Goal: Feedback & Contribution: Submit feedback/report problem

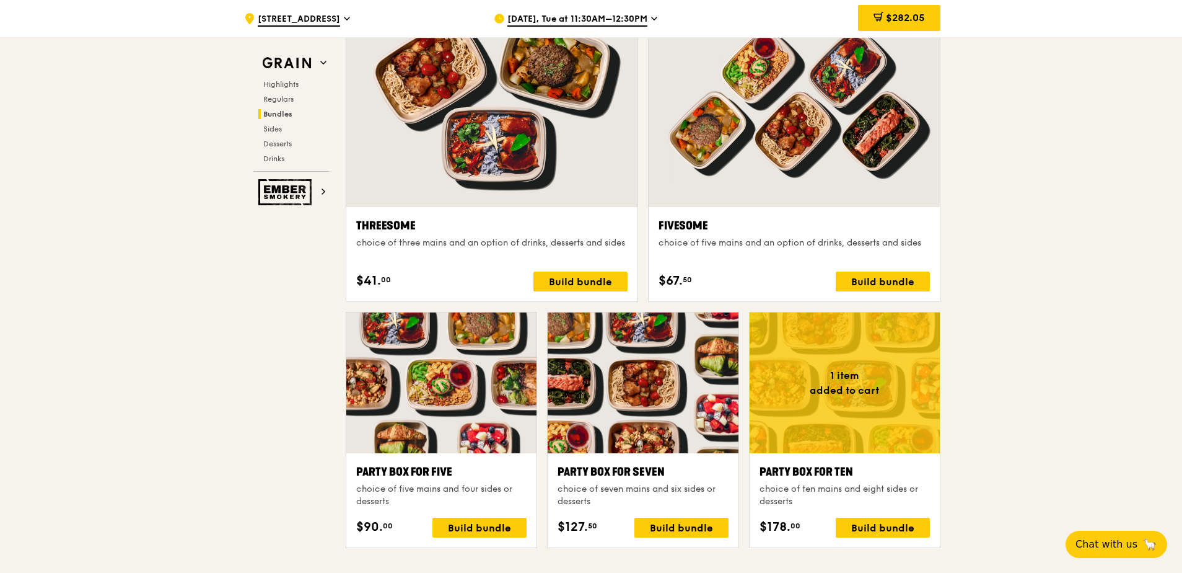
click at [206, 561] on div ".cls-1 { fill: none; stroke: #fff; stroke-linecap: round; stroke-linejoin: roun…" at bounding box center [591, 444] width 1182 height 5245
drag, startPoint x: 1139, startPoint y: 206, endPoint x: 1130, endPoint y: 191, distance: 16.7
click at [1132, 191] on div ".cls-1 { fill: none; stroke: #fff; stroke-linecap: round; stroke-linejoin: roun…" at bounding box center [591, 444] width 1182 height 5245
click at [894, 14] on span "$282.05" at bounding box center [905, 18] width 39 height 12
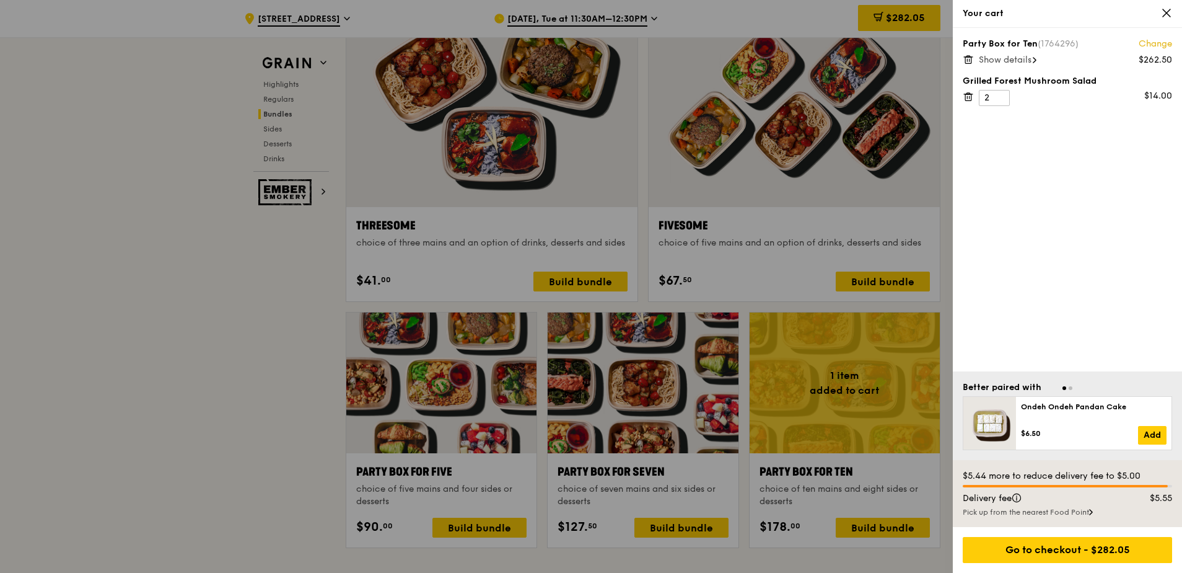
click at [1152, 45] on link "Change" at bounding box center [1155, 44] width 33 height 12
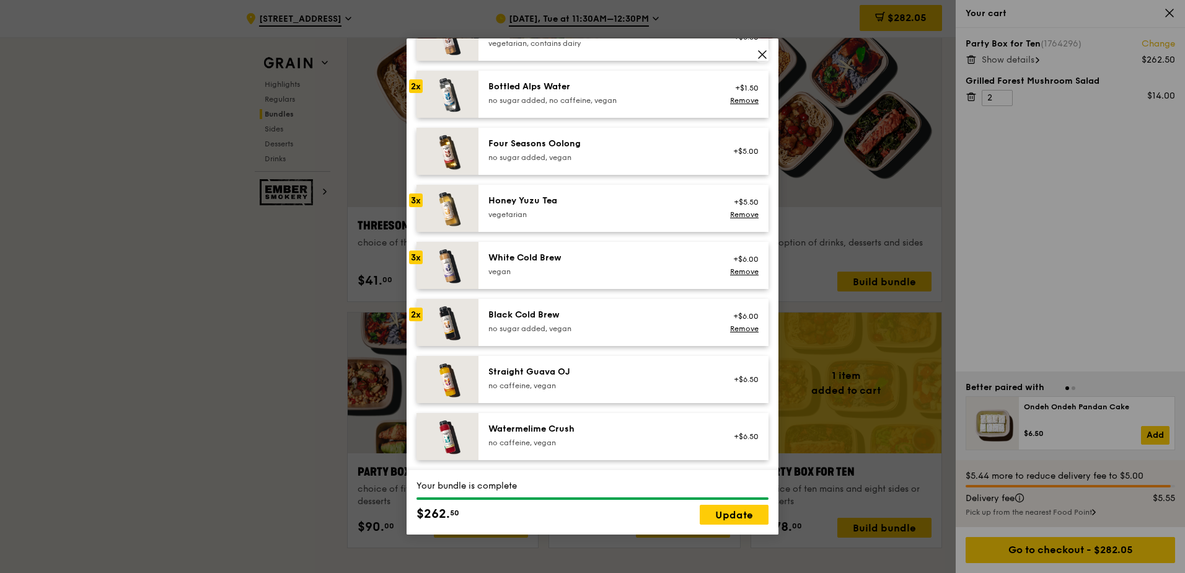
scroll to position [1356, 0]
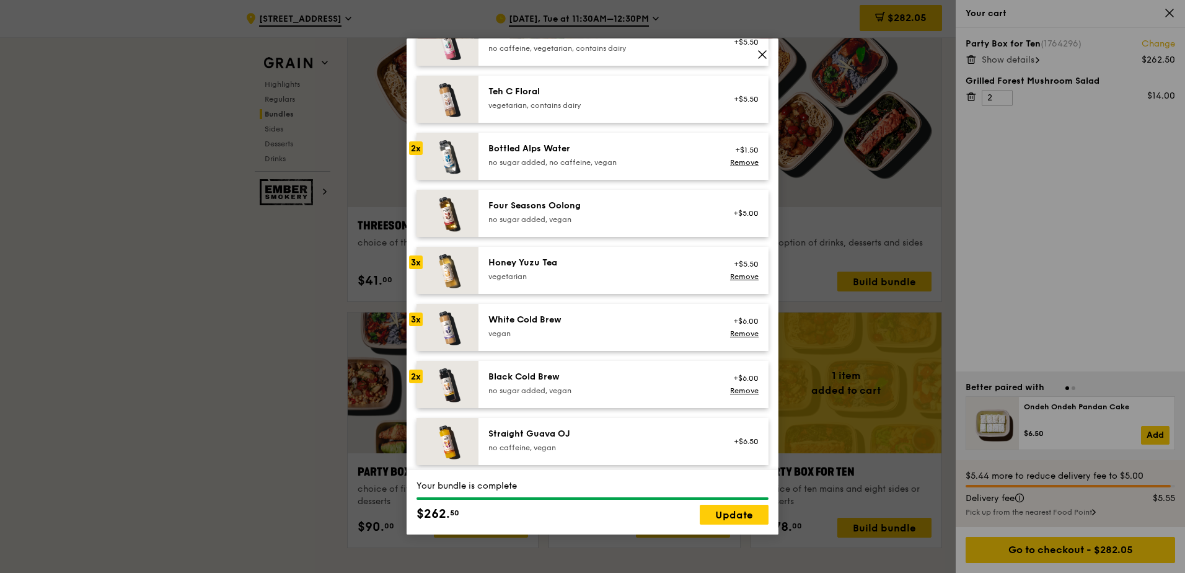
click at [624, 161] on div "no sugar added, no caffeine, vegan" at bounding box center [599, 162] width 222 height 10
click at [739, 157] on div "+$1.50 Remove" at bounding box center [742, 156] width 48 height 27
click at [735, 161] on link "Remove" at bounding box center [744, 162] width 29 height 9
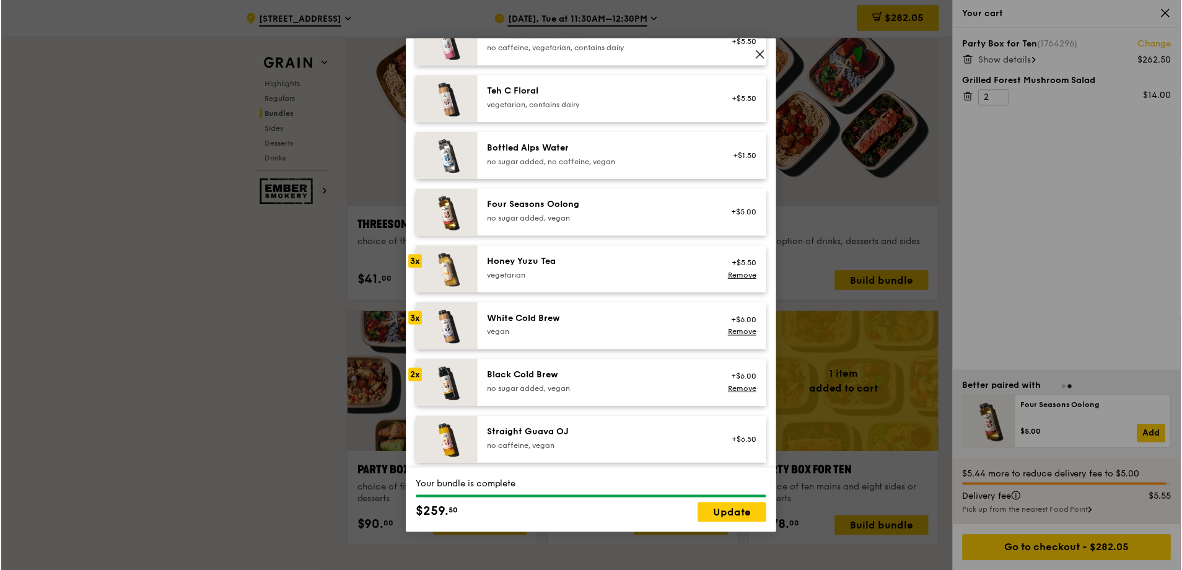
scroll to position [1418, 0]
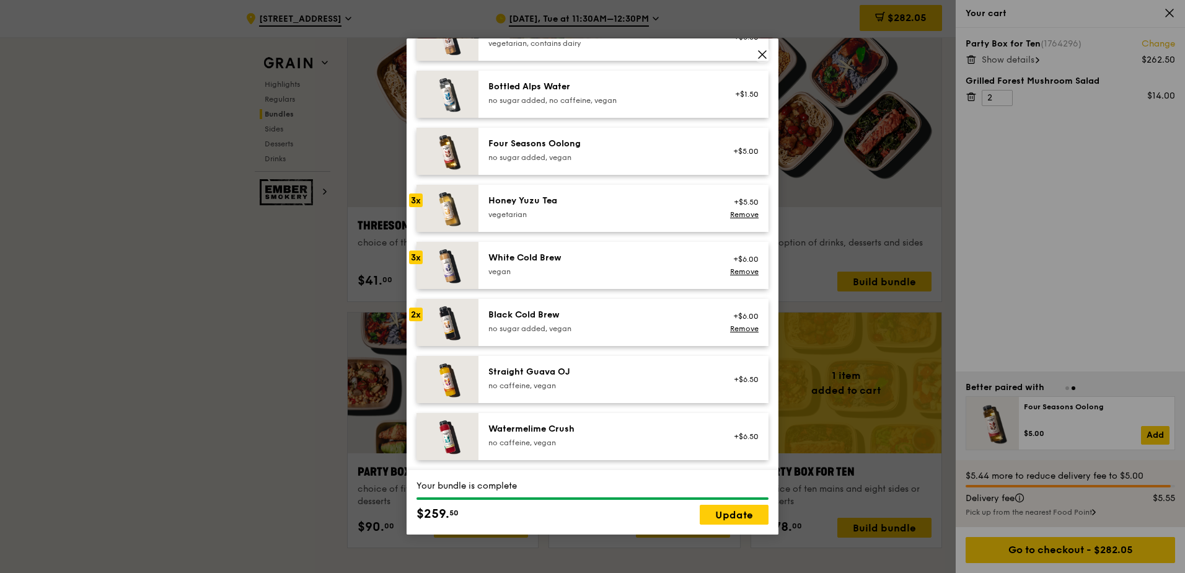
click at [646, 372] on div "Straight Guava OJ" at bounding box center [599, 372] width 222 height 12
click at [671, 201] on div "Honey Yuzu Tea" at bounding box center [599, 201] width 222 height 12
click at [727, 511] on link "Update" at bounding box center [734, 514] width 69 height 20
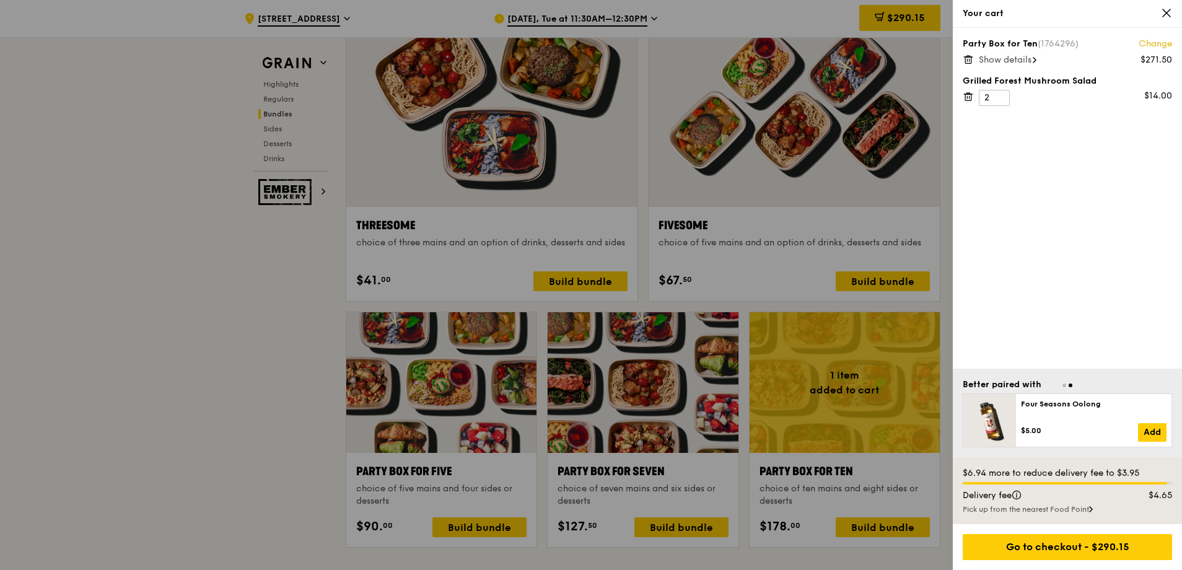
click at [1164, 15] on icon at bounding box center [1166, 12] width 7 height 7
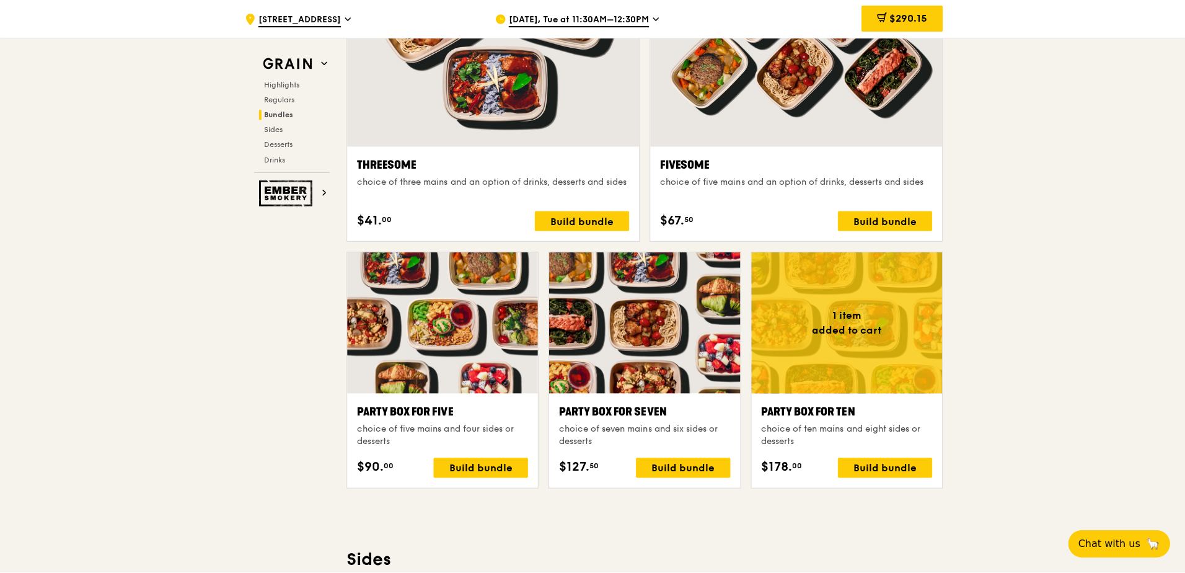
scroll to position [2300, 0]
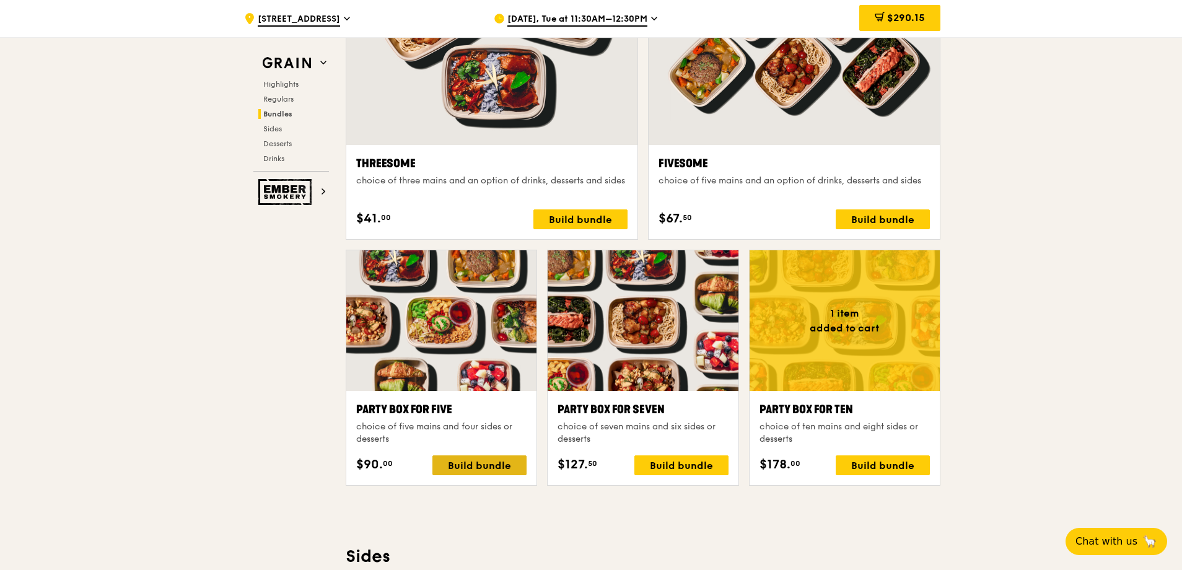
click at [489, 465] on div "Build bundle" at bounding box center [480, 465] width 94 height 20
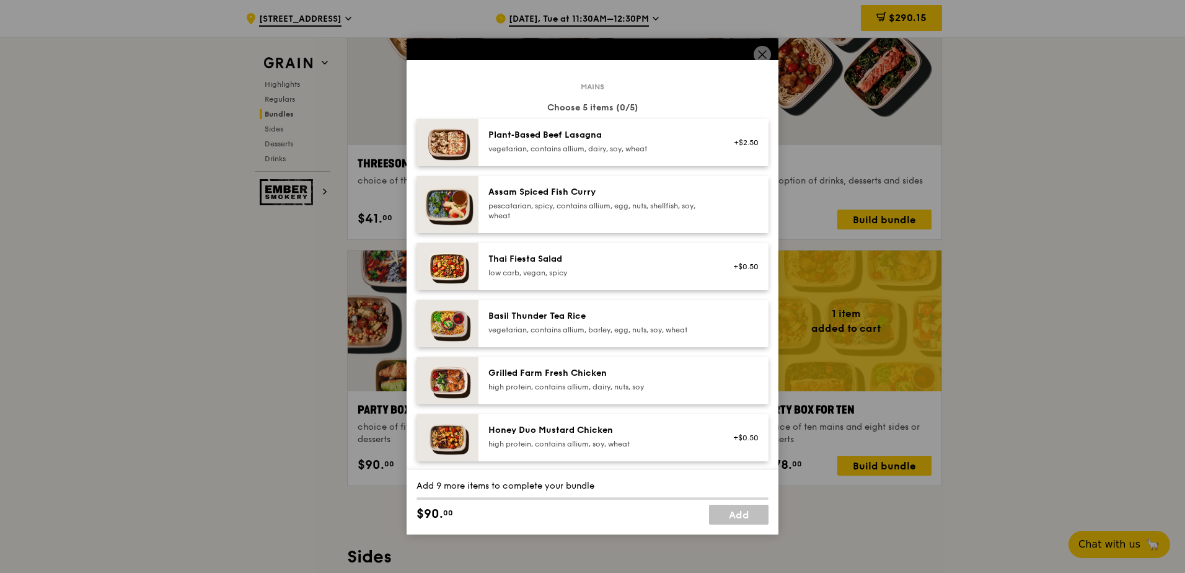
scroll to position [62, 0]
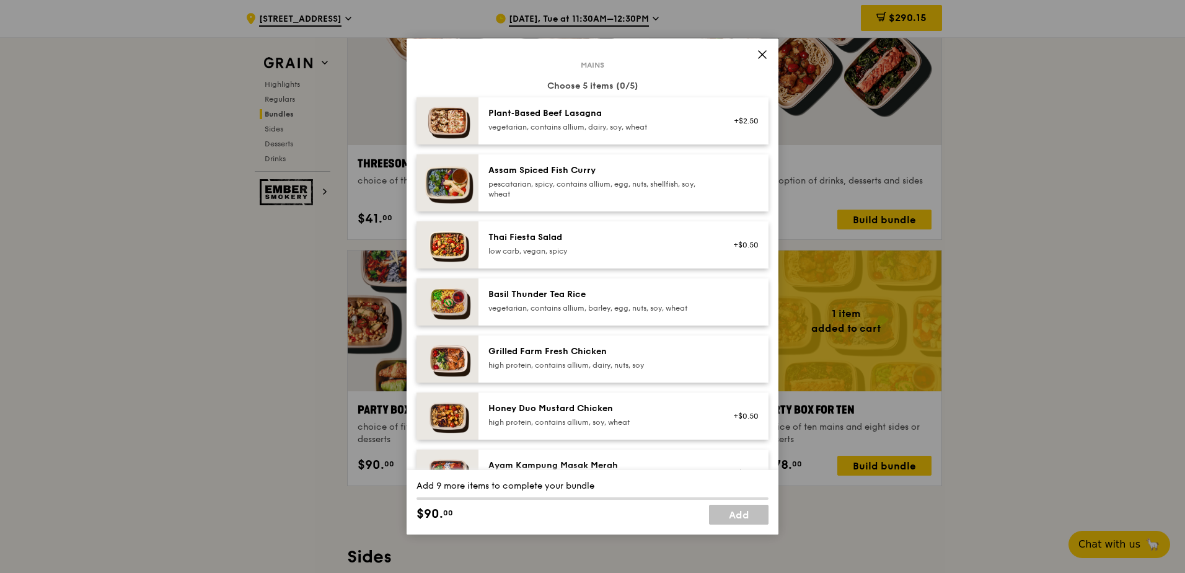
click at [636, 301] on div "Basil Thunder Tea Rice vegetarian, contains allium, barley, egg, nuts, soy, whe…" at bounding box center [599, 300] width 222 height 25
click at [638, 301] on div "Basil Thunder Tea Rice vegetarian, contains allium, barley, egg, nuts, soy, whe…" at bounding box center [599, 300] width 222 height 25
click at [633, 343] on div "Grilled Farm Fresh Chicken high protein, contains allium, dairy, nuts, soy" at bounding box center [623, 358] width 290 height 47
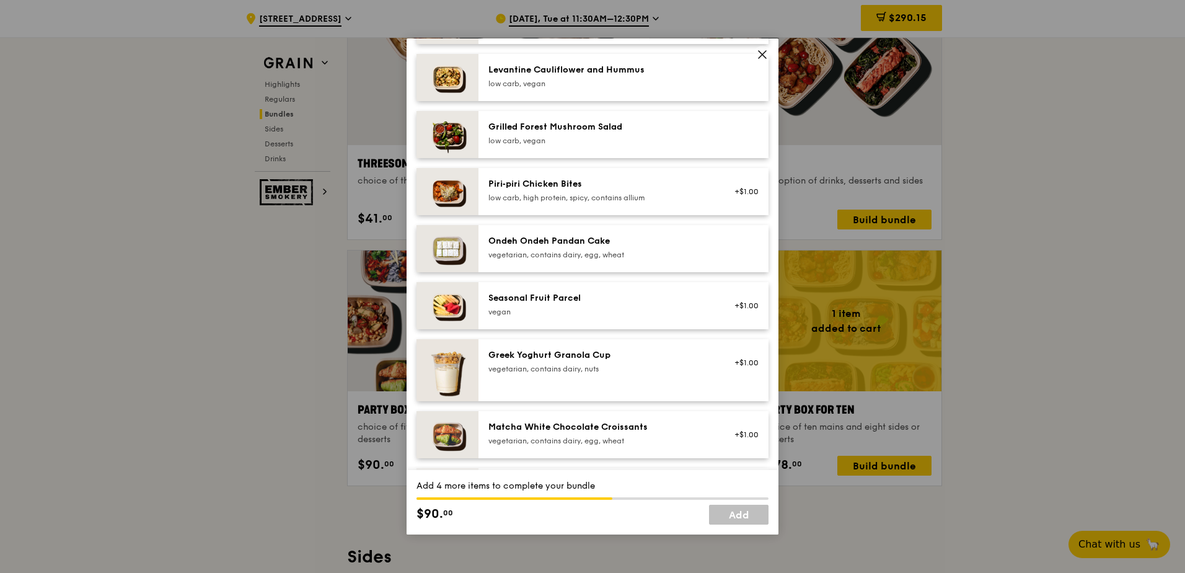
scroll to position [806, 0]
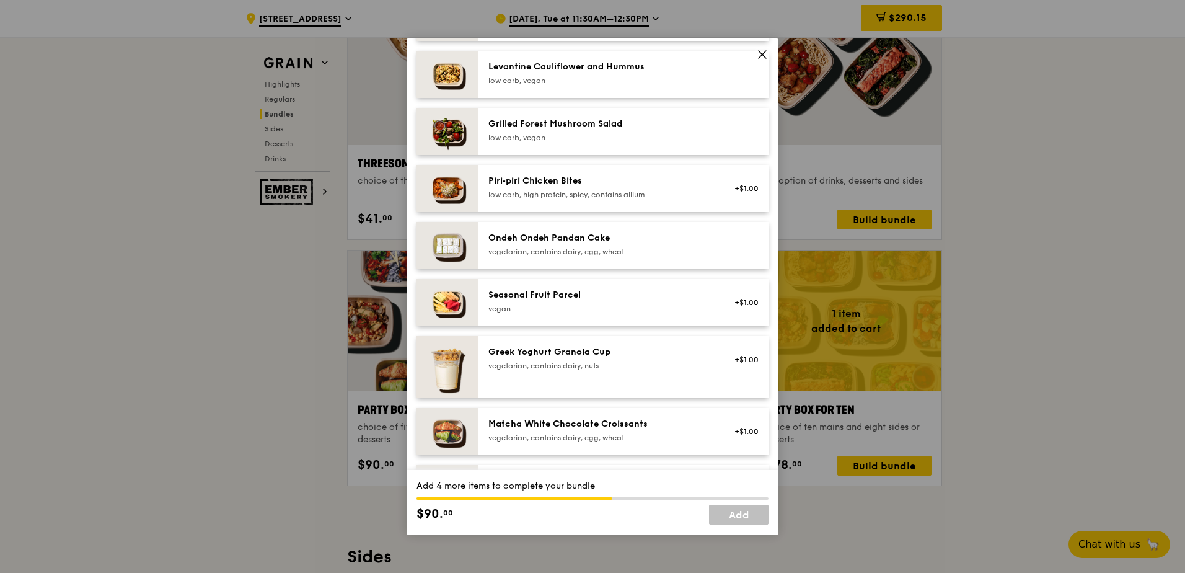
click at [578, 363] on div "vegetarian, contains dairy, nuts" at bounding box center [599, 366] width 222 height 10
click at [580, 306] on div "vegan" at bounding box center [599, 309] width 222 height 10
click at [580, 307] on div "vegan" at bounding box center [599, 309] width 222 height 10
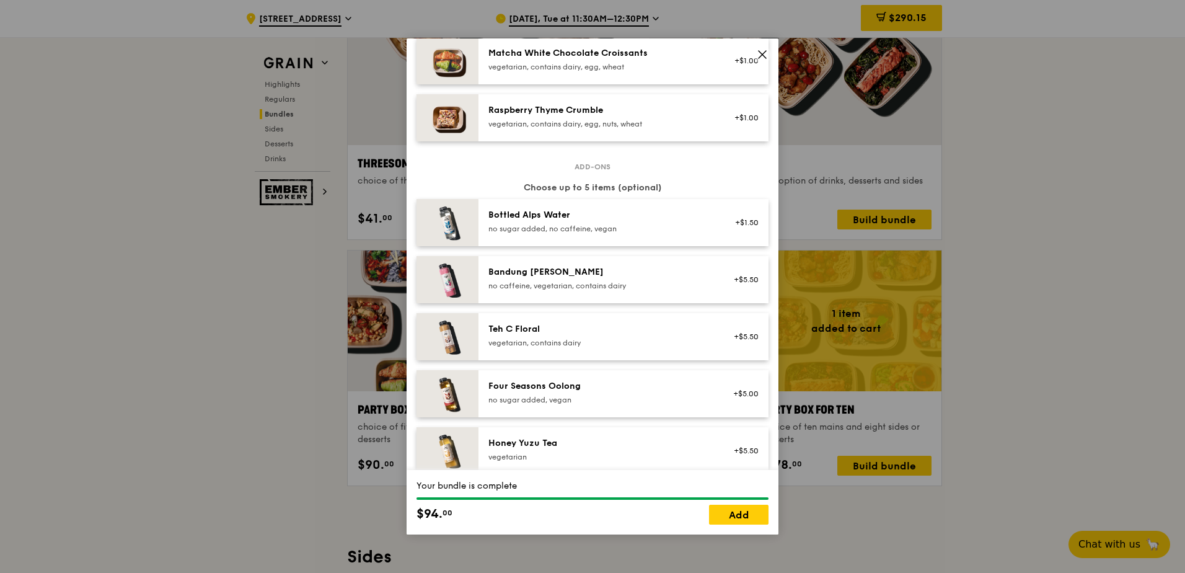
scroll to position [1177, 0]
click at [616, 222] on div "no sugar added, no caffeine, vegan" at bounding box center [599, 227] width 222 height 10
click at [617, 221] on div "Bottled Alps Water no sugar added, no caffeine, vegan" at bounding box center [599, 220] width 222 height 25
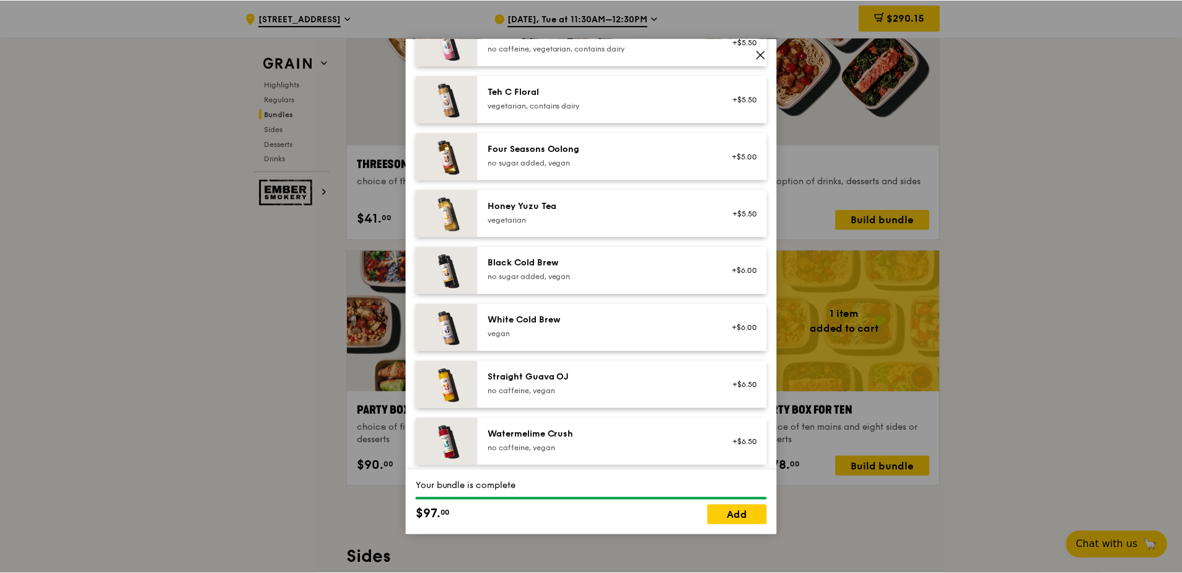
scroll to position [1418, 0]
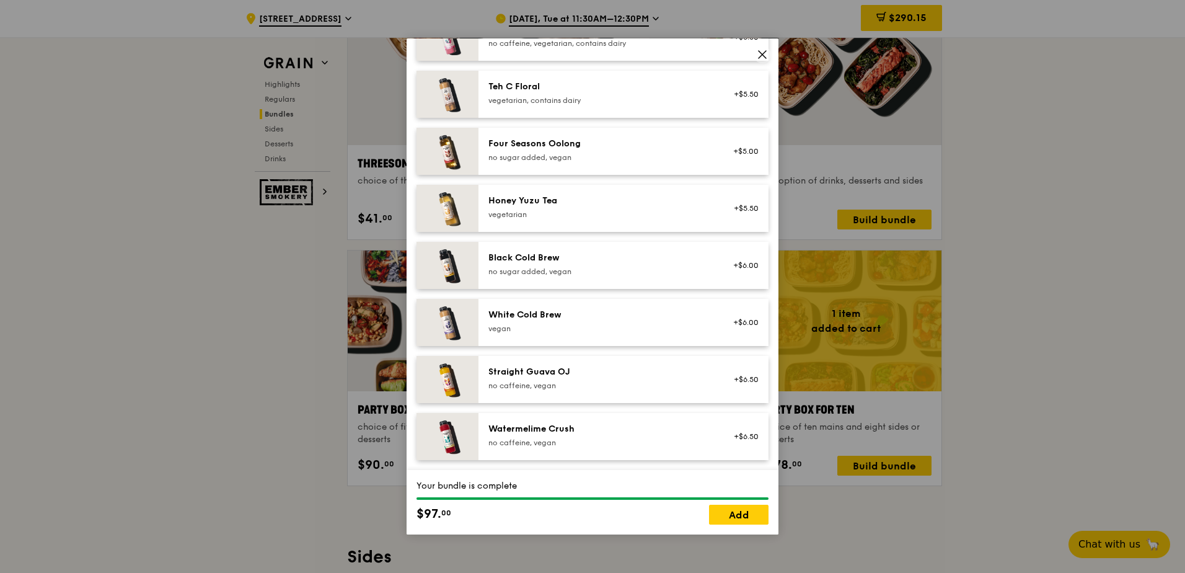
click at [574, 419] on div "Watermelime Crush no caffeine, vegan +$6.50" at bounding box center [623, 436] width 290 height 47
click at [574, 419] on div "Watermelime Crush no caffeine, vegan +$6.50 Remove" at bounding box center [623, 436] width 290 height 47
click at [575, 420] on div "Watermelime Crush no caffeine, vegan +$6.50 Remove" at bounding box center [623, 436] width 290 height 47
drag, startPoint x: 756, startPoint y: 516, endPoint x: 765, endPoint y: 522, distance: 10.7
click at [755, 516] on link "Add" at bounding box center [738, 514] width 59 height 20
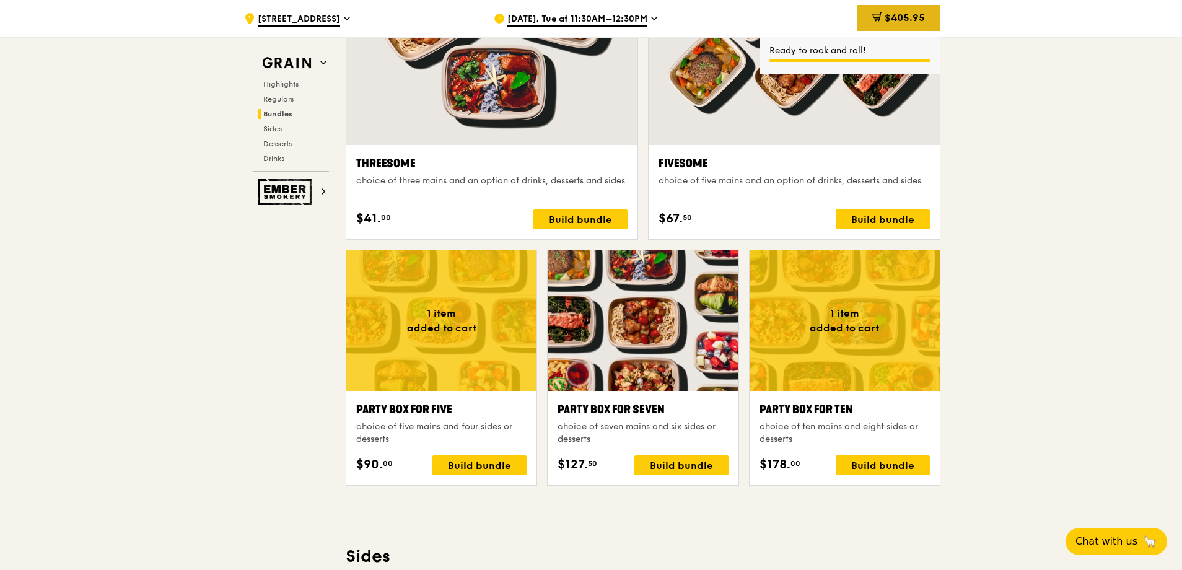
click at [905, 19] on span "$405.95" at bounding box center [905, 18] width 40 height 12
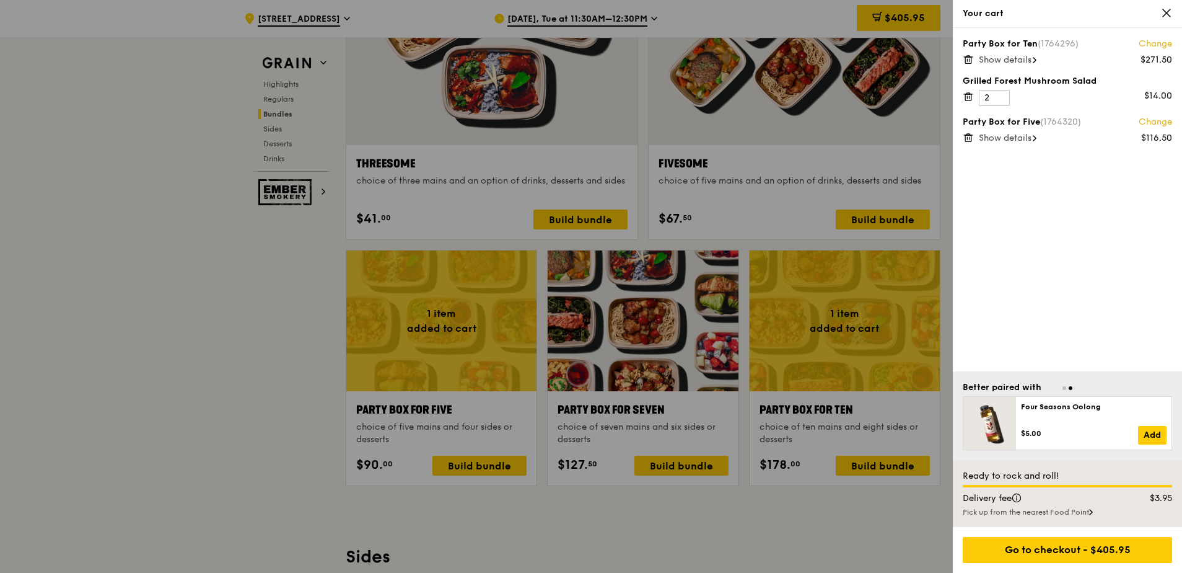
click at [1083, 511] on div "Pick up from the nearest Food Point" at bounding box center [1067, 512] width 209 height 10
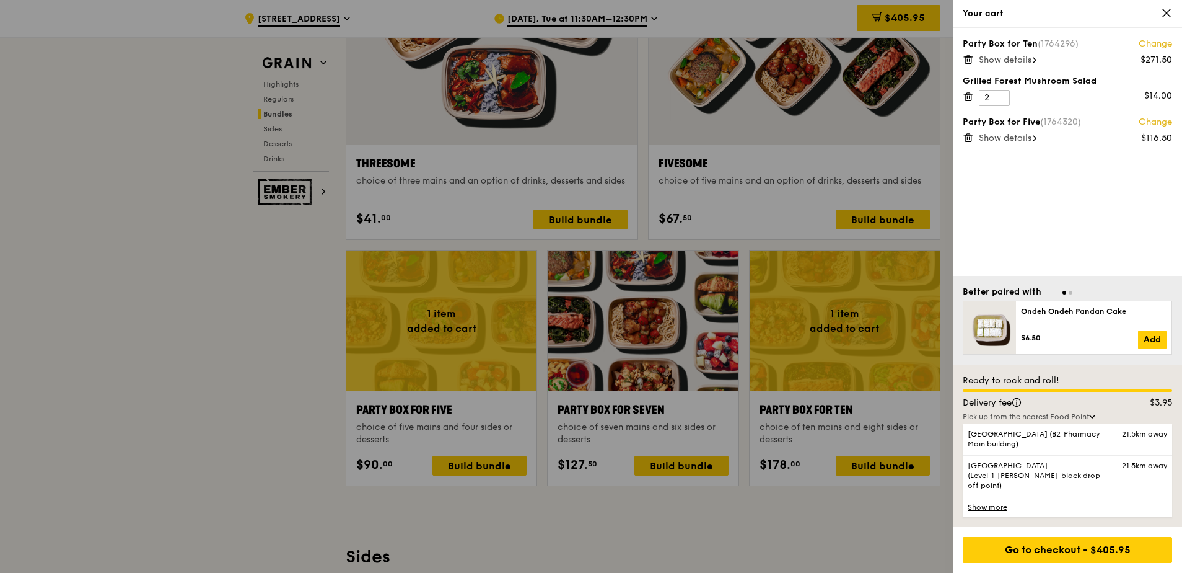
click at [1082, 421] on div "Pick up from the nearest Food Point" at bounding box center [1067, 416] width 209 height 10
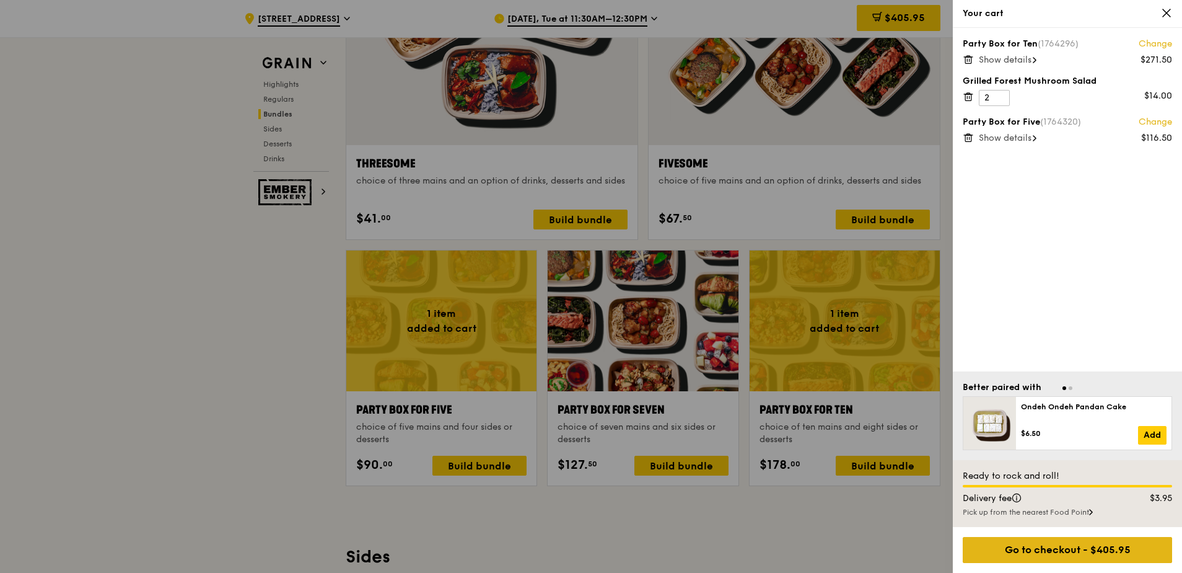
click at [1088, 557] on div "Go to checkout - $405.95" at bounding box center [1067, 550] width 209 height 26
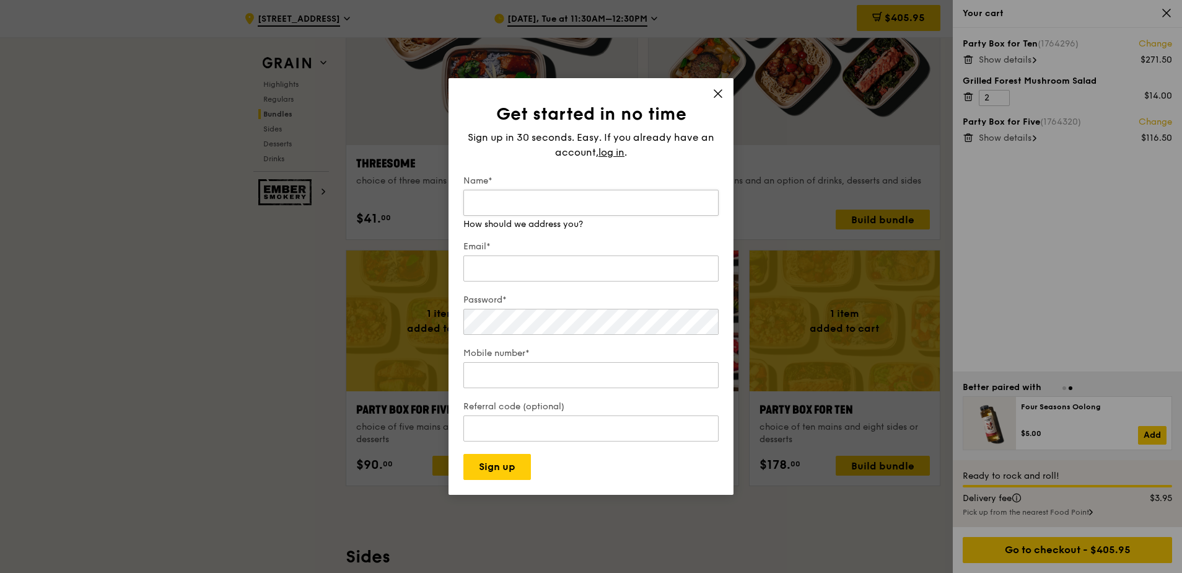
click at [561, 195] on input "Name*" at bounding box center [591, 203] width 255 height 26
type input "[PERSON_NAME]"
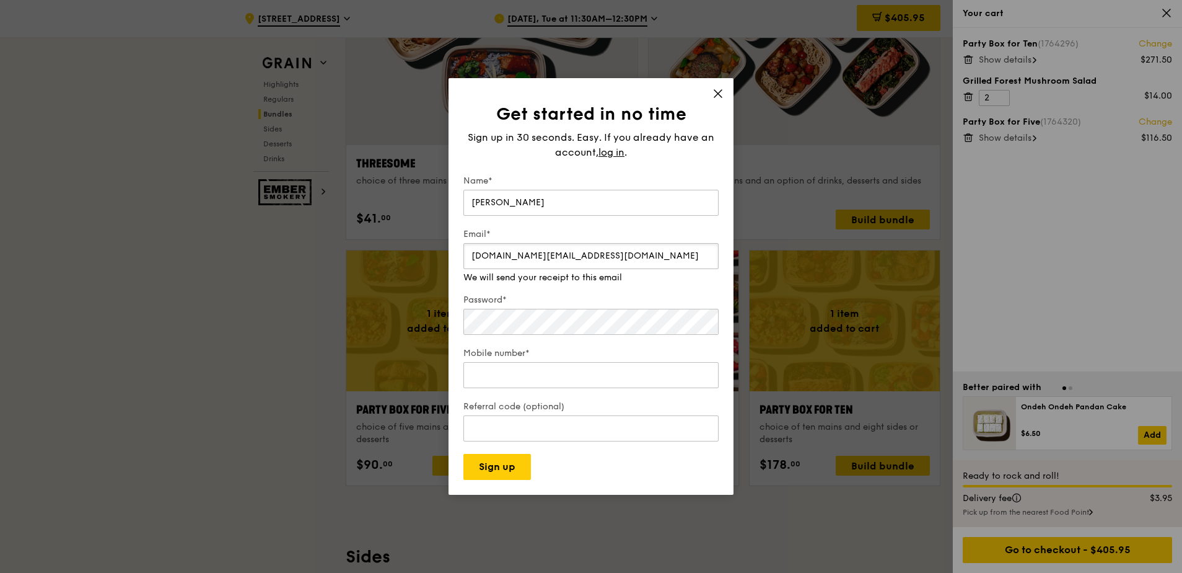
type input "[DOMAIN_NAME][EMAIL_ADDRESS][DOMAIN_NAME]"
click at [486, 324] on div "Password* Make that at least six characters" at bounding box center [591, 309] width 255 height 56
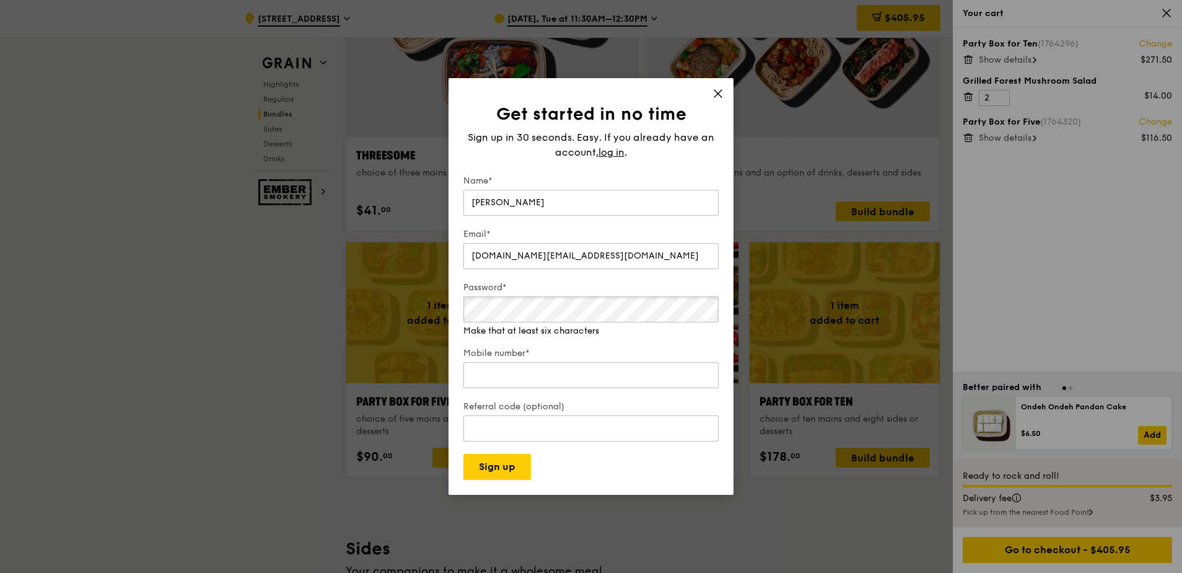
scroll to position [2362, 0]
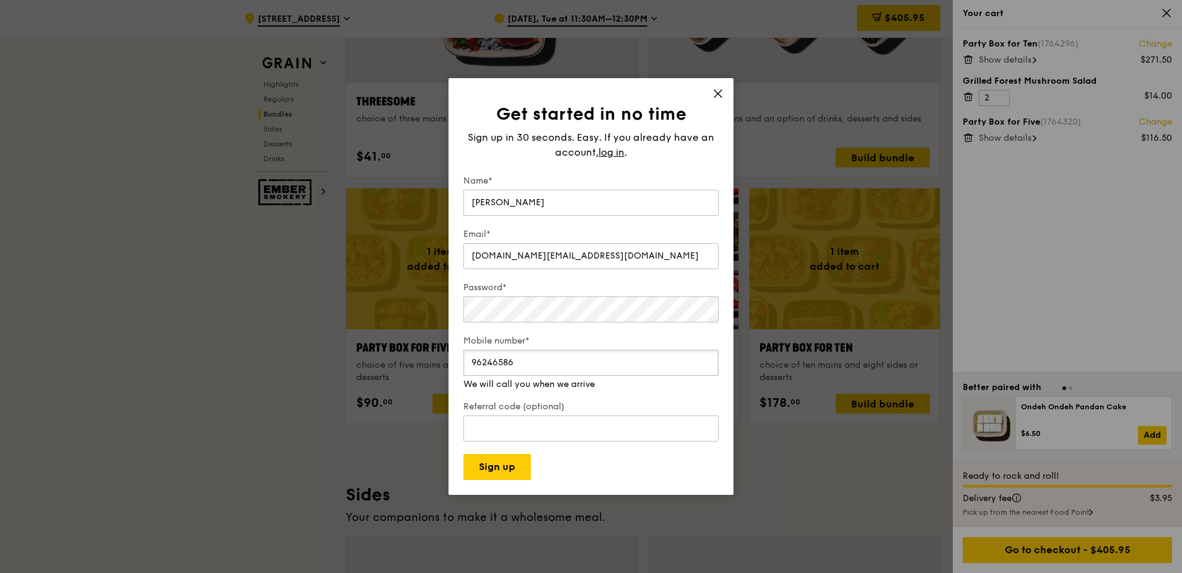
type input "96246586"
click at [533, 425] on input "Referral code (optional)" at bounding box center [591, 428] width 255 height 26
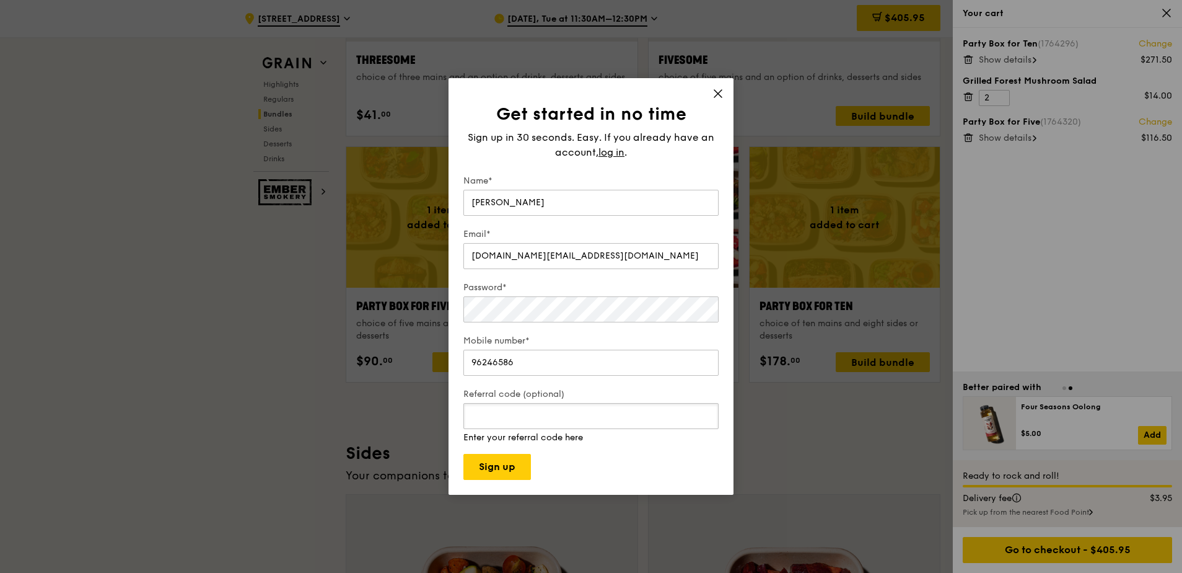
scroll to position [2486, 0]
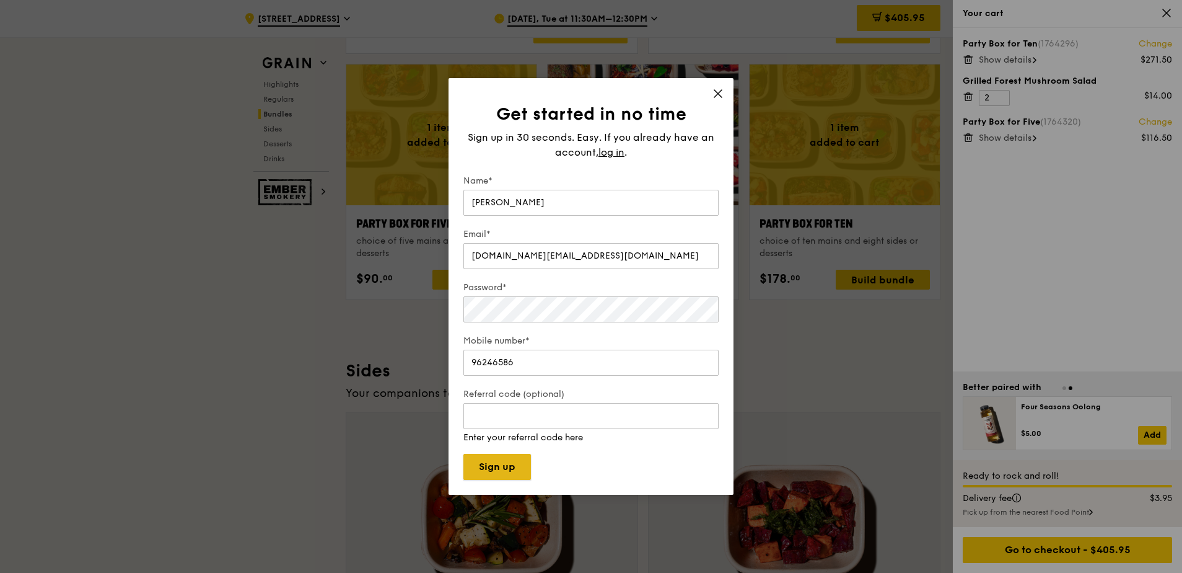
click at [498, 462] on button "Sign up" at bounding box center [498, 467] width 68 height 26
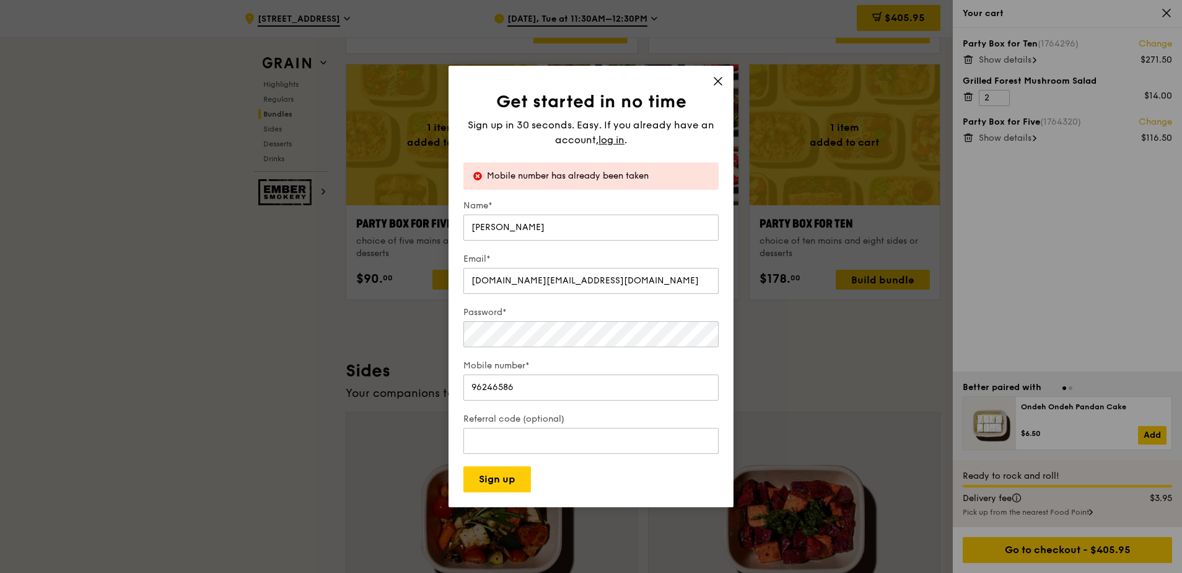
click at [717, 80] on icon at bounding box center [717, 80] width 7 height 7
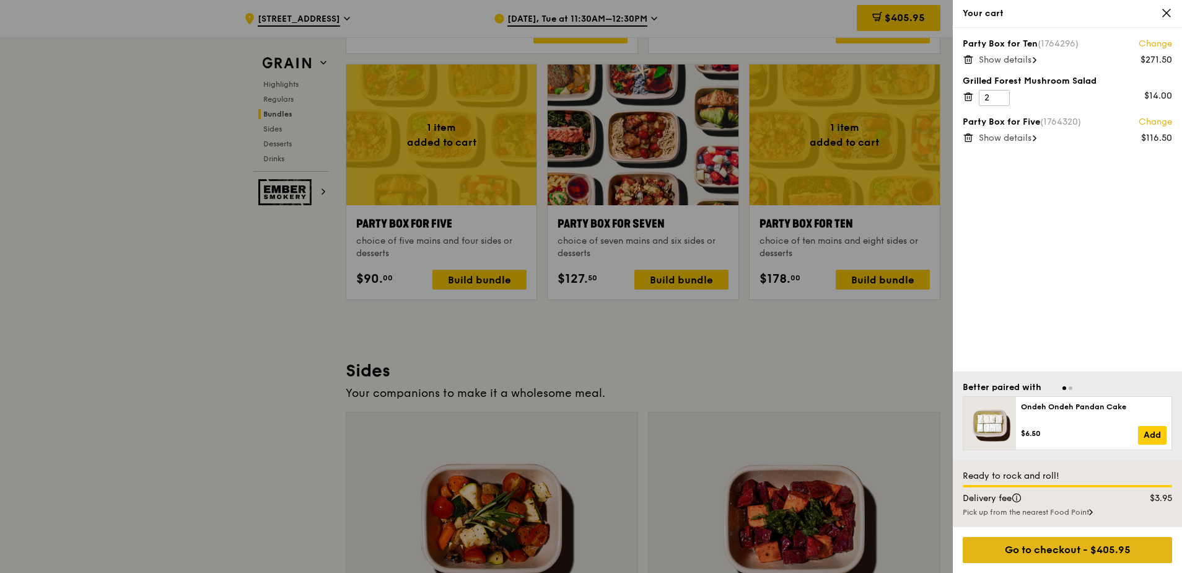
click at [1065, 560] on div "Go to checkout - $405.95" at bounding box center [1067, 550] width 209 height 26
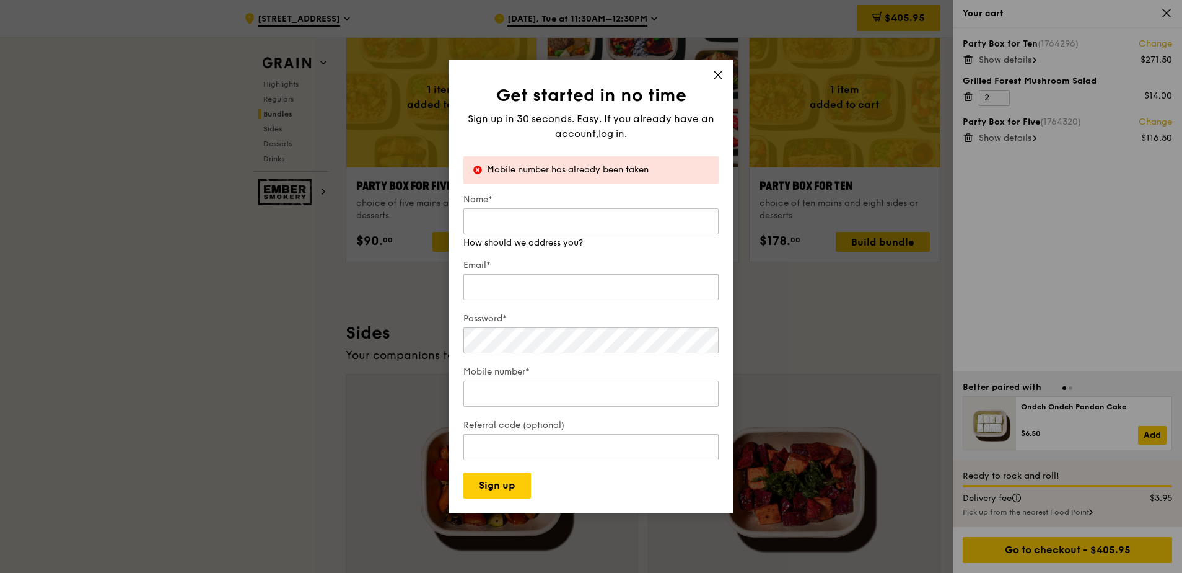
scroll to position [2671, 0]
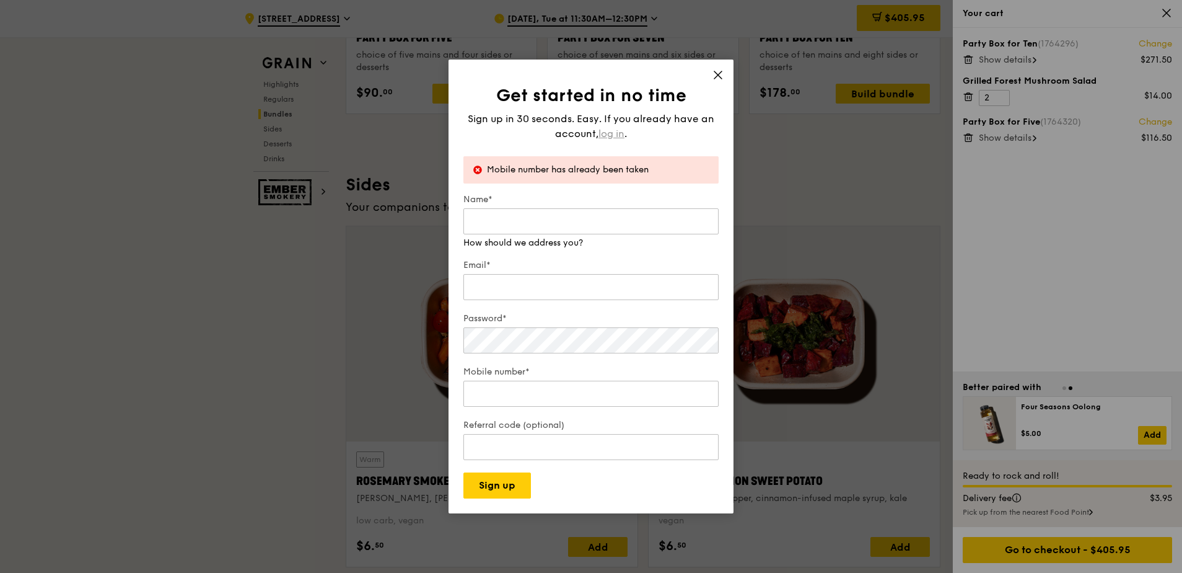
click at [614, 132] on div "Sign up in 30 seconds. Easy. If you already have an account, log in ." at bounding box center [591, 127] width 255 height 30
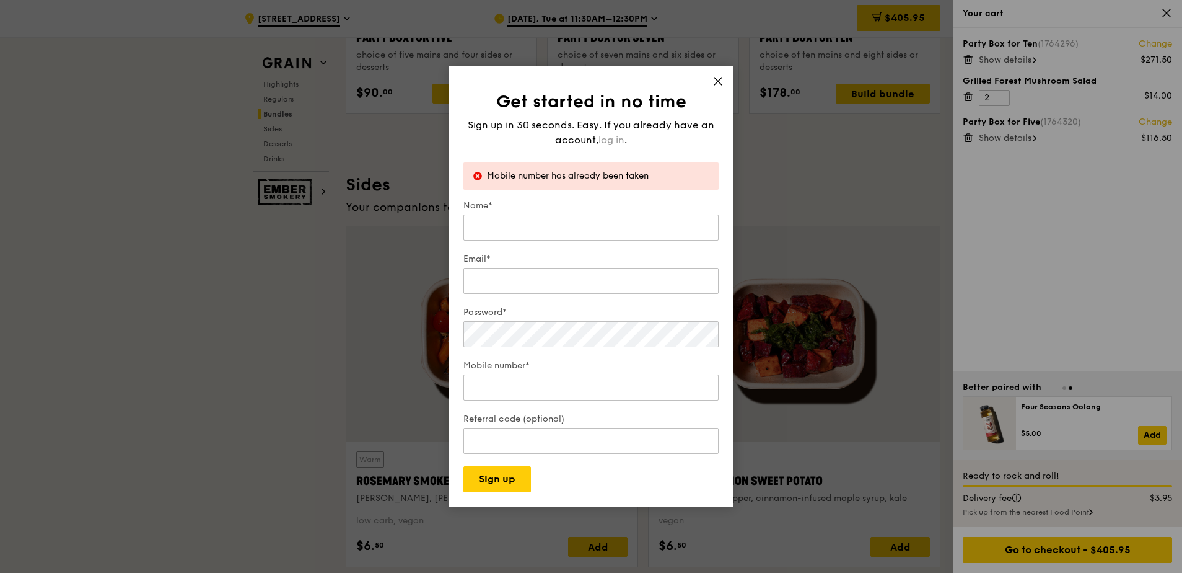
click at [613, 138] on span "log in" at bounding box center [612, 140] width 26 height 15
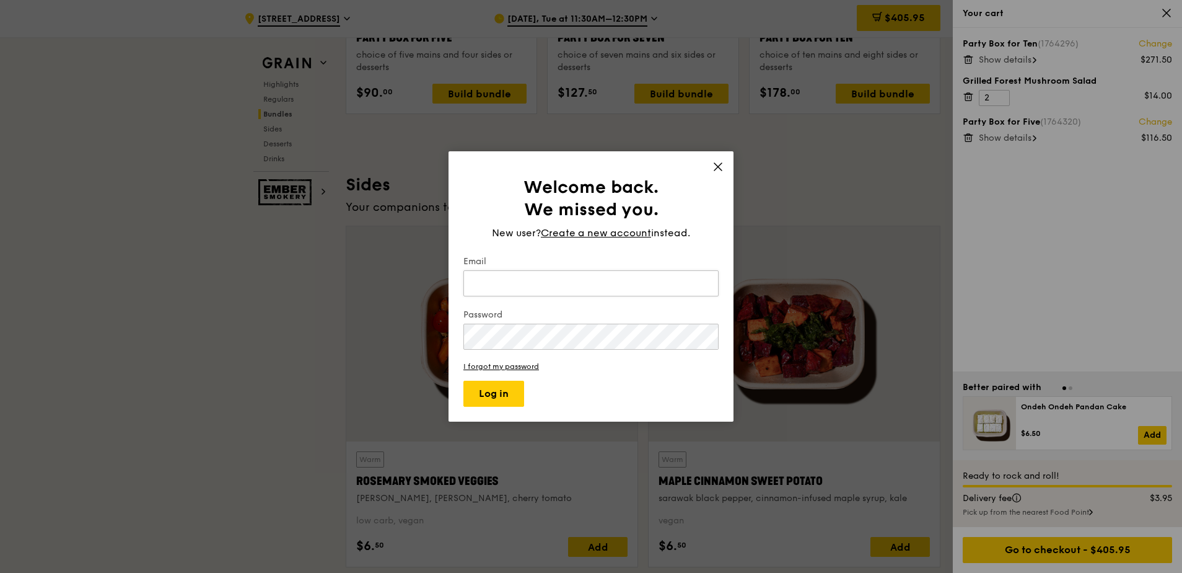
click at [532, 273] on input "Email" at bounding box center [591, 283] width 255 height 26
type input "[DOMAIN_NAME][EMAIL_ADDRESS][DOMAIN_NAME]"
click at [491, 363] on link "I forgot my password" at bounding box center [591, 366] width 255 height 9
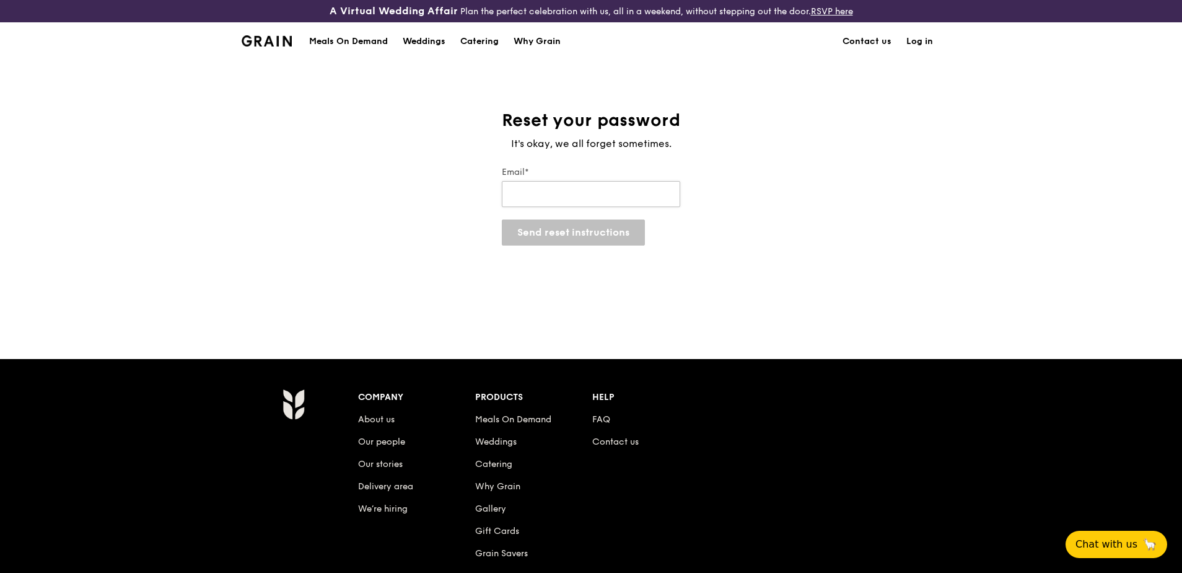
click at [603, 194] on input "Email*" at bounding box center [591, 194] width 178 height 26
type input "[DOMAIN_NAME][EMAIL_ADDRESS][DOMAIN_NAME]"
click at [577, 238] on button "Send reset instructions" at bounding box center [573, 232] width 143 height 26
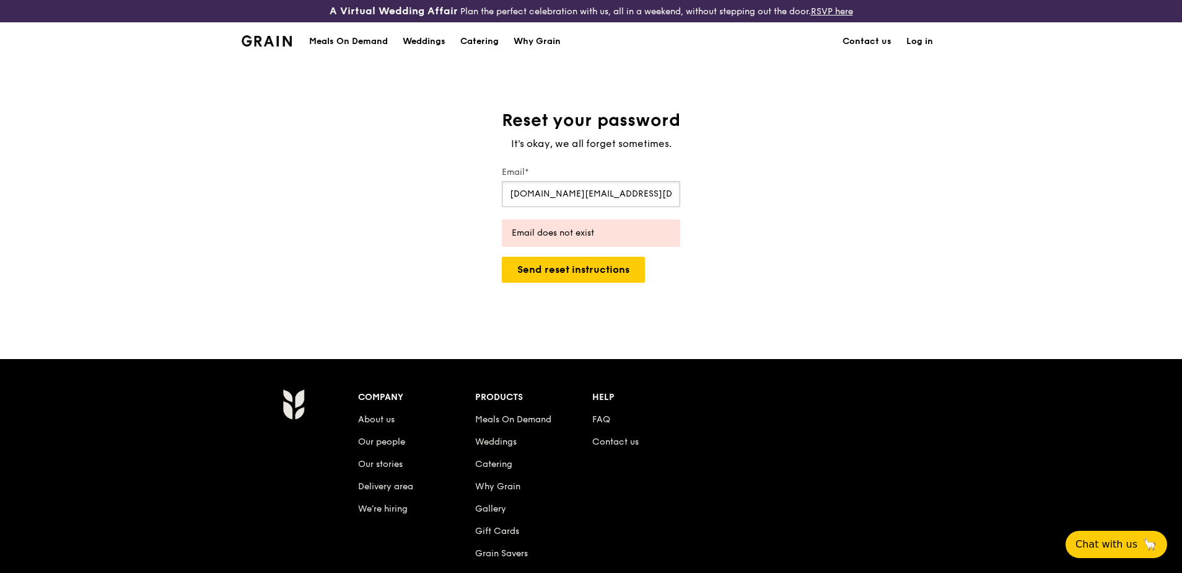
click at [623, 196] on input "[DOMAIN_NAME][EMAIL_ADDRESS][DOMAIN_NAME]" at bounding box center [591, 194] width 178 height 26
click at [863, 218] on div "Reset your password It's okay, we all forget sometimes. Email* yongjie.wang@msd…" at bounding box center [591, 209] width 1182 height 200
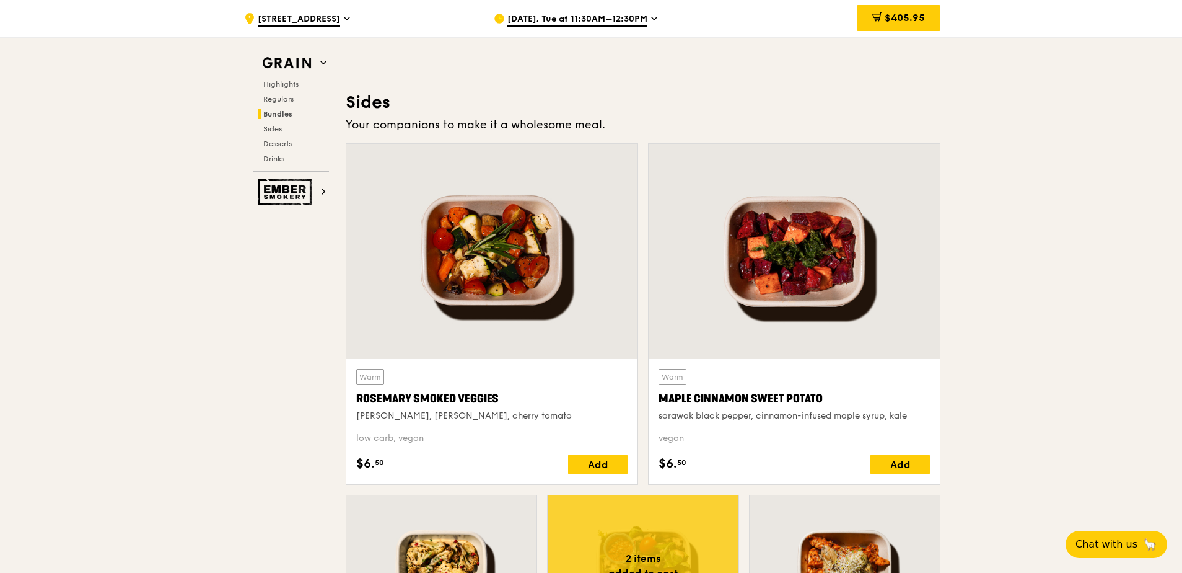
scroll to position [2579, 0]
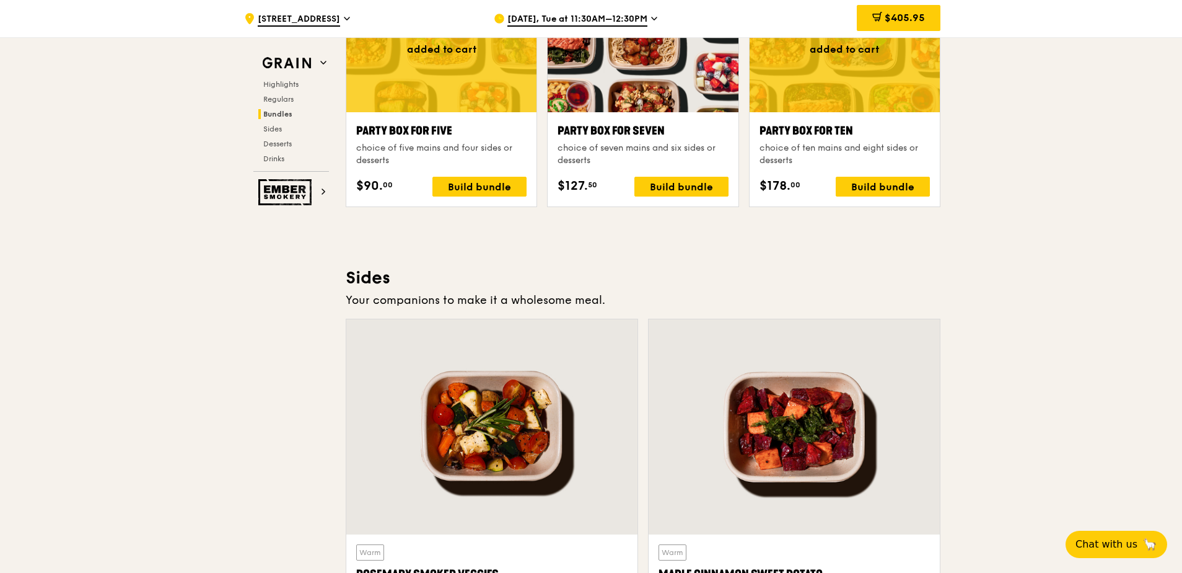
click at [910, 21] on span "$405.95" at bounding box center [905, 18] width 40 height 12
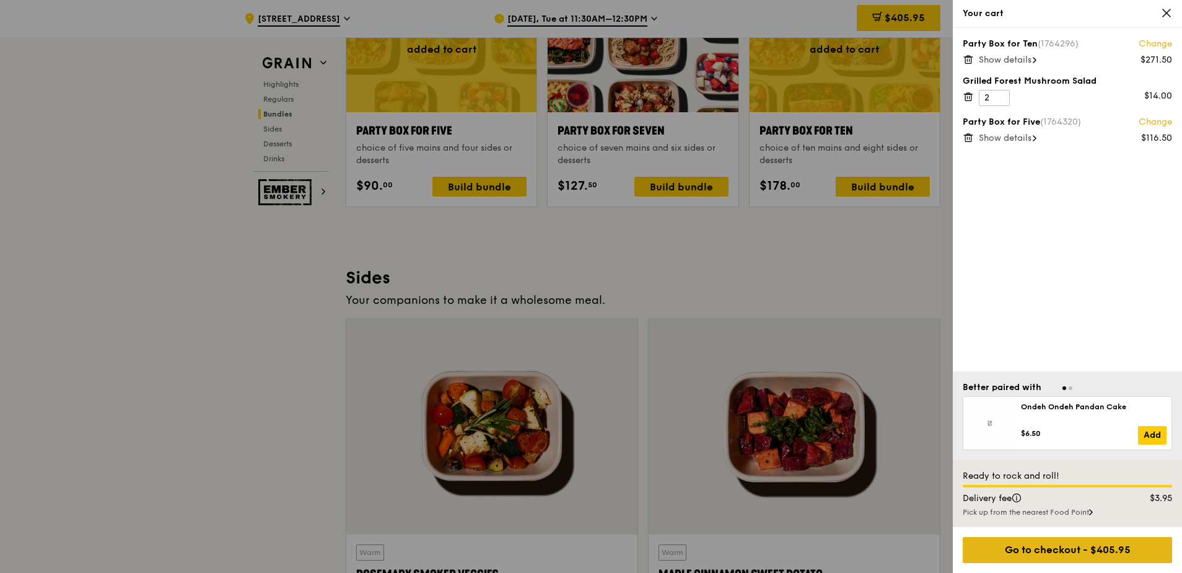
click at [1070, 553] on div "Go to checkout - $405.95" at bounding box center [1067, 550] width 209 height 26
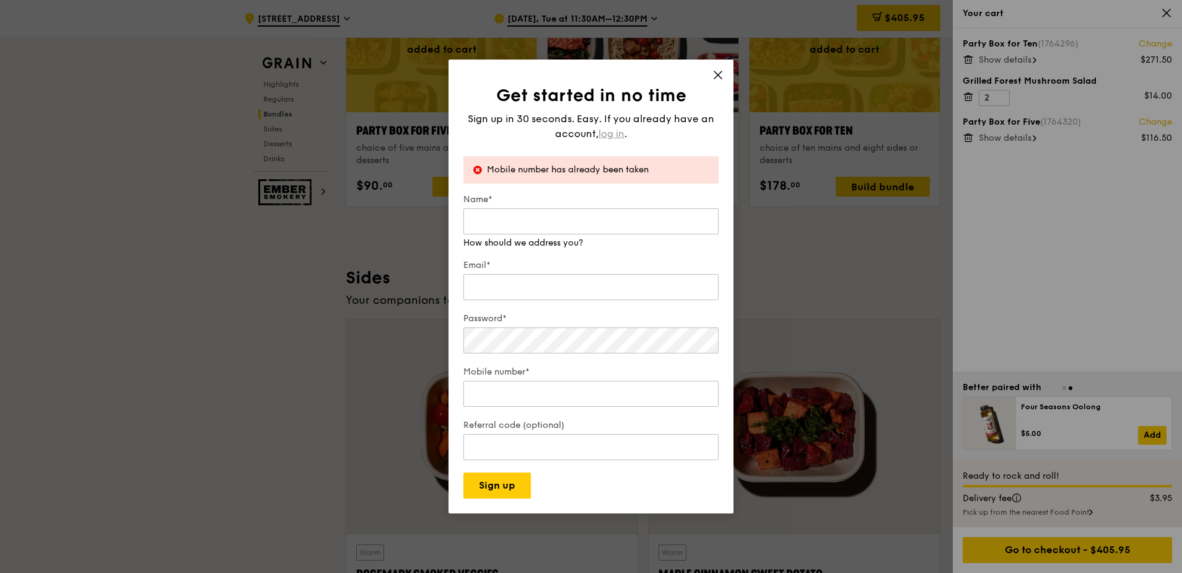
click at [610, 131] on div "Sign up in 30 seconds. Easy. If you already have an account, log in ." at bounding box center [591, 127] width 255 height 30
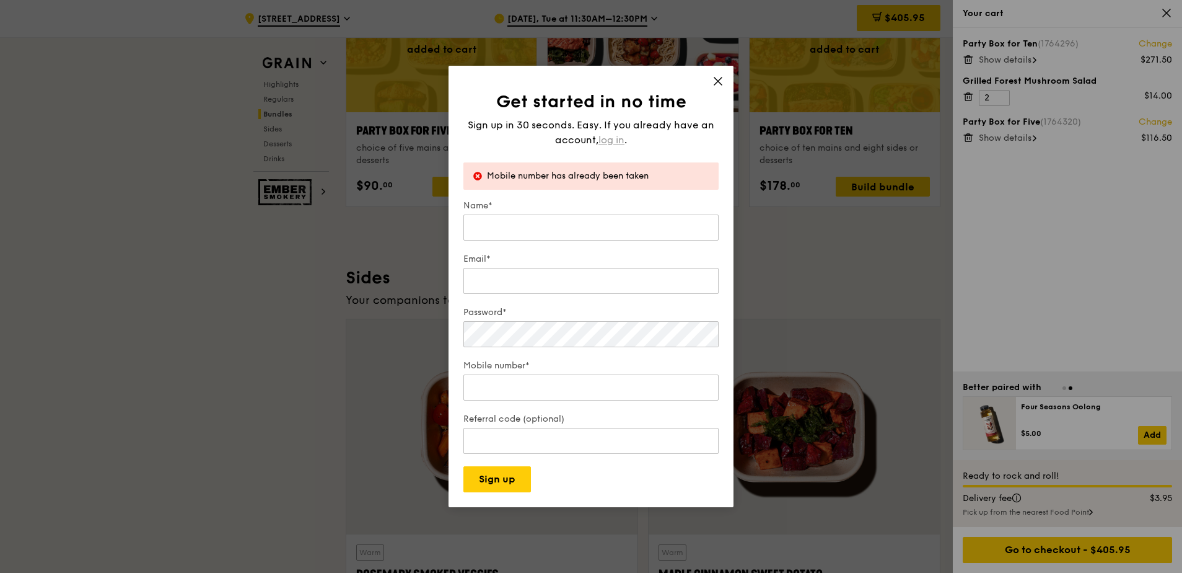
click at [609, 139] on span "log in" at bounding box center [612, 140] width 26 height 15
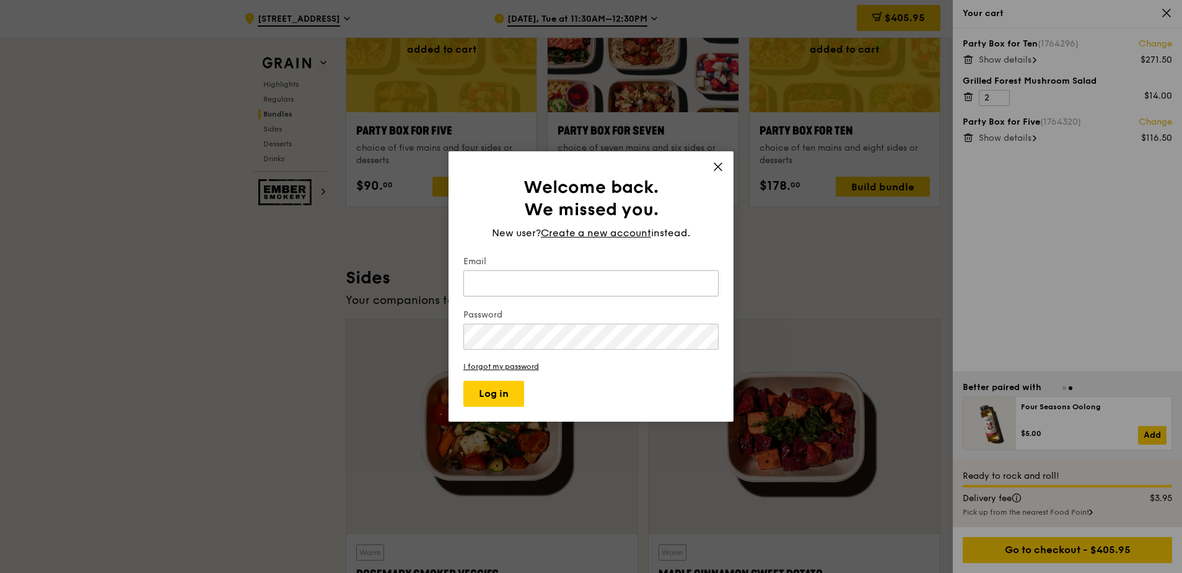
click at [547, 288] on input "Email" at bounding box center [591, 283] width 255 height 26
type input "yongjie.wang@merck.com"
click at [517, 370] on link "I forgot my password" at bounding box center [591, 366] width 255 height 9
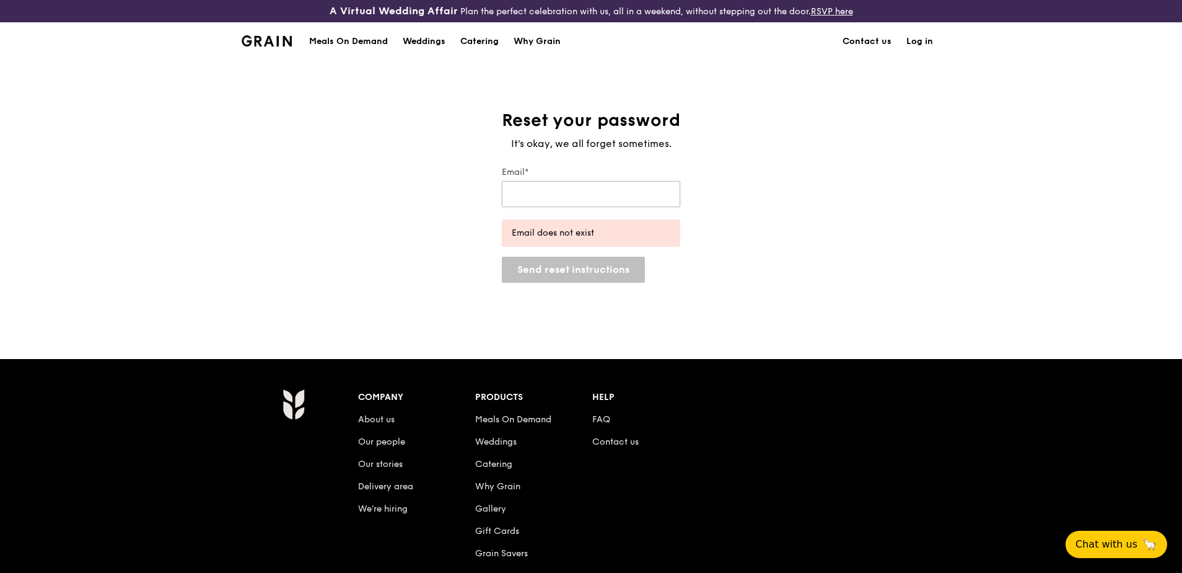
click at [575, 200] on input "Email*" at bounding box center [591, 194] width 178 height 26
type input "yongjie.wang@merck.com"
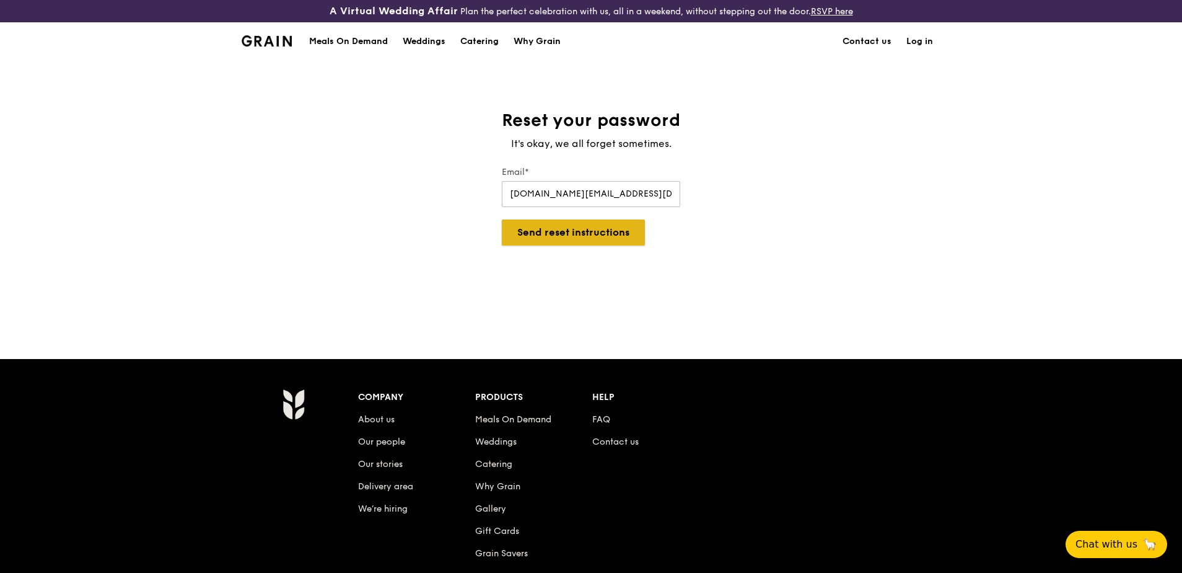
click at [579, 238] on button "Send reset instructions" at bounding box center [573, 232] width 143 height 26
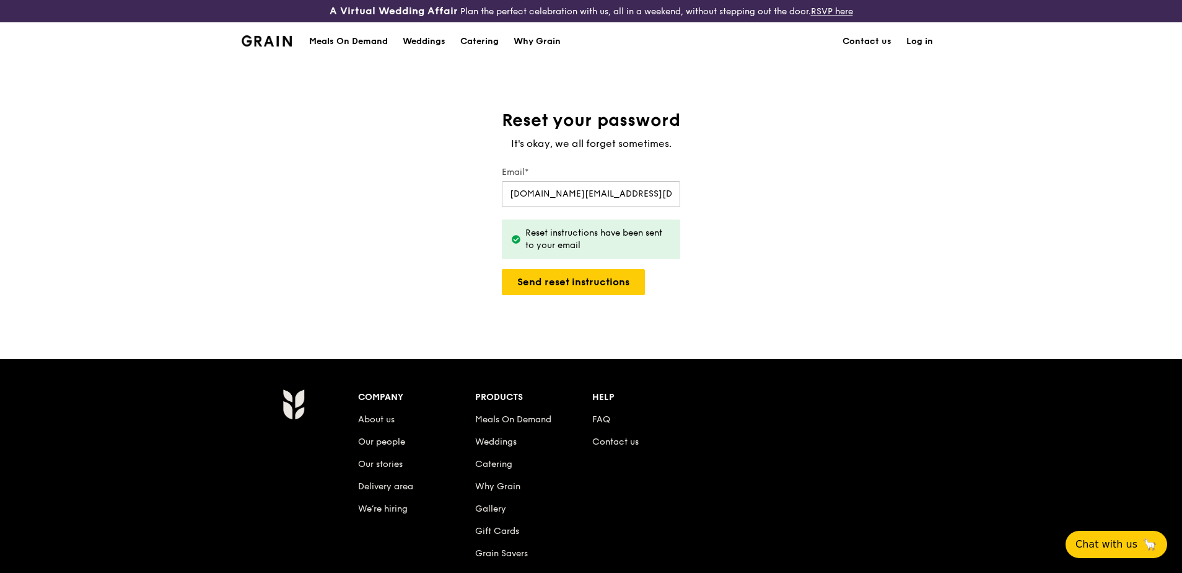
click at [925, 39] on link "Log in" at bounding box center [920, 41] width 42 height 37
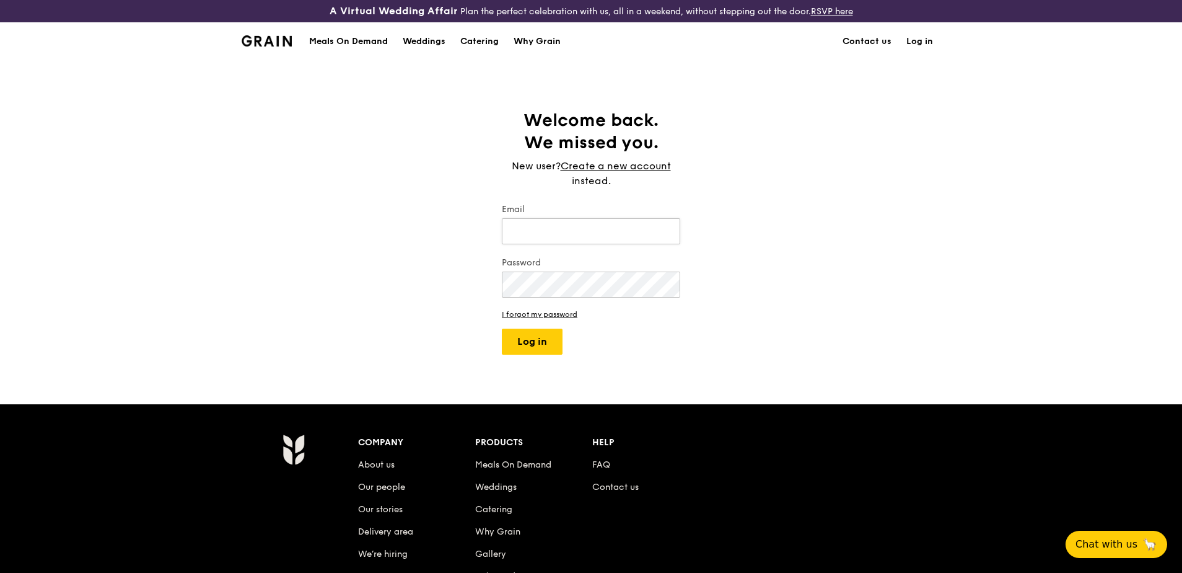
click at [558, 228] on input "Email" at bounding box center [591, 231] width 178 height 26
type input "yongjie.wang@merck.com"
click at [536, 338] on button "Log in" at bounding box center [532, 341] width 61 height 26
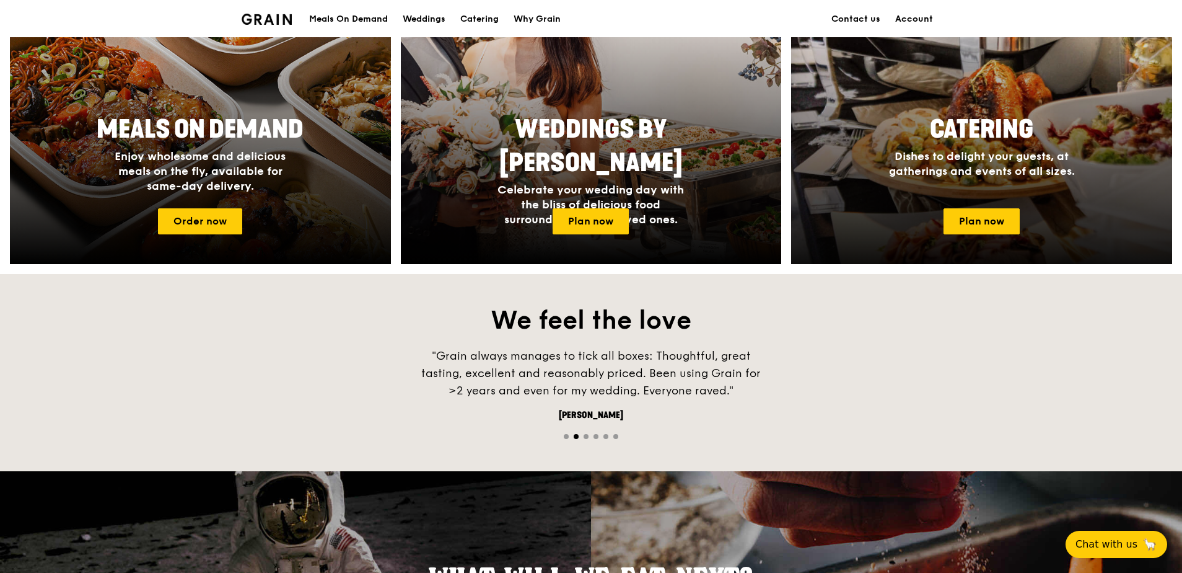
scroll to position [620, 0]
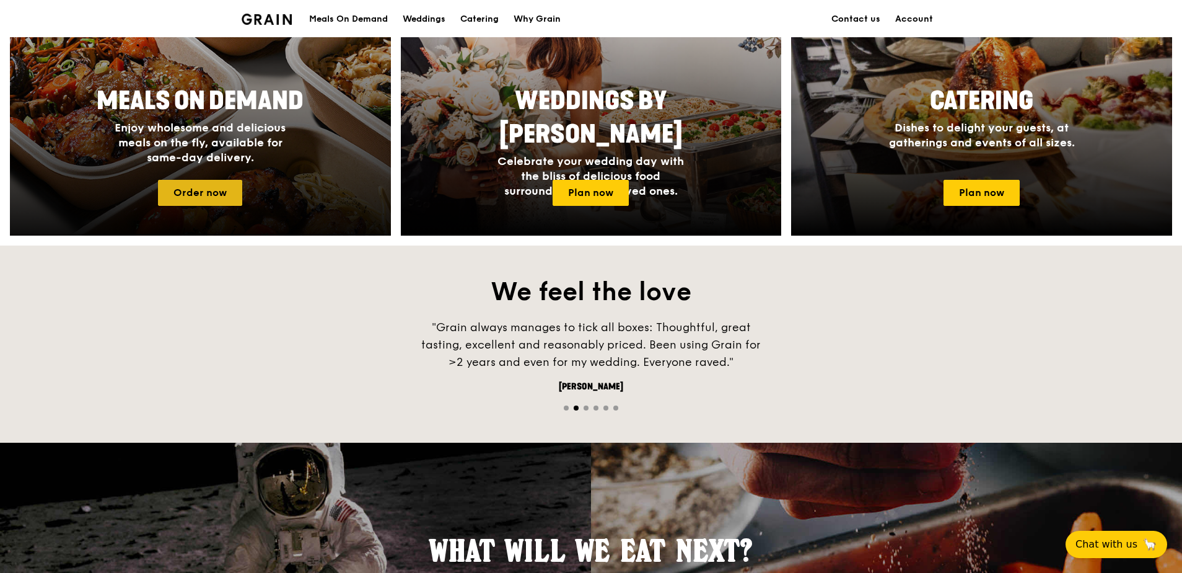
click at [216, 185] on link "Order now" at bounding box center [200, 193] width 84 height 26
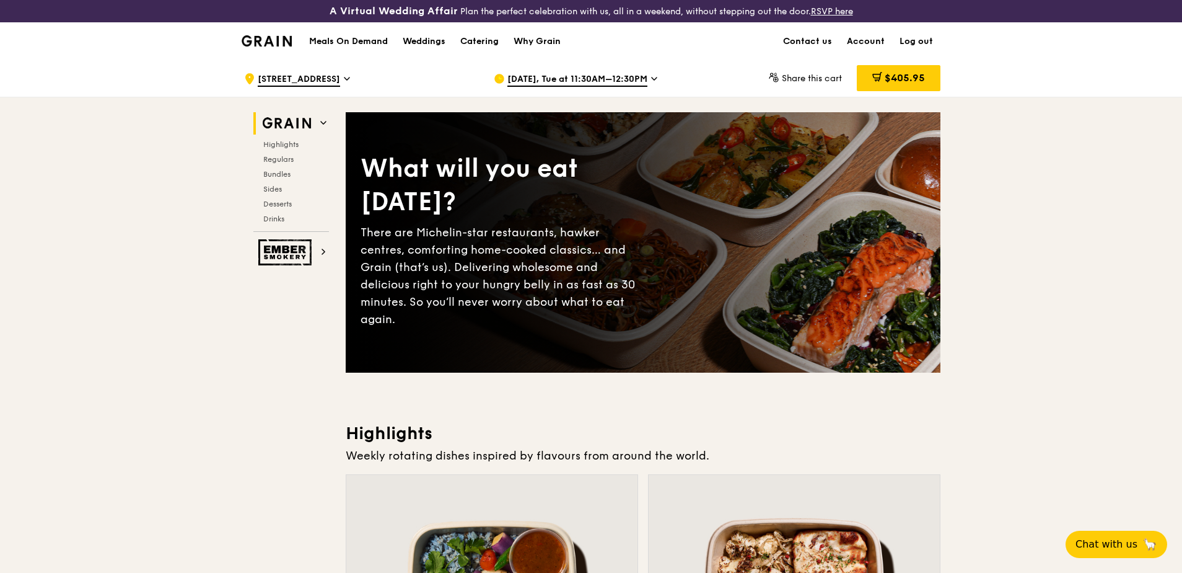
click at [648, 76] on span "Sep 30, Tue at 11:30AM–12:30PM" at bounding box center [578, 80] width 140 height 14
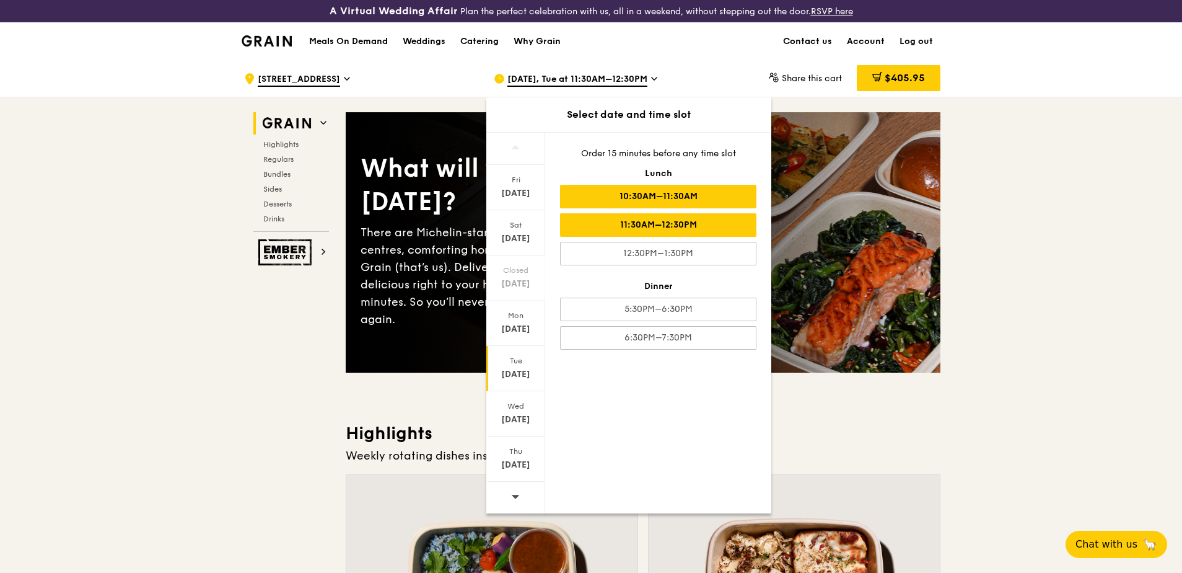
click at [726, 201] on div "10:30AM–11:30AM" at bounding box center [658, 197] width 196 height 24
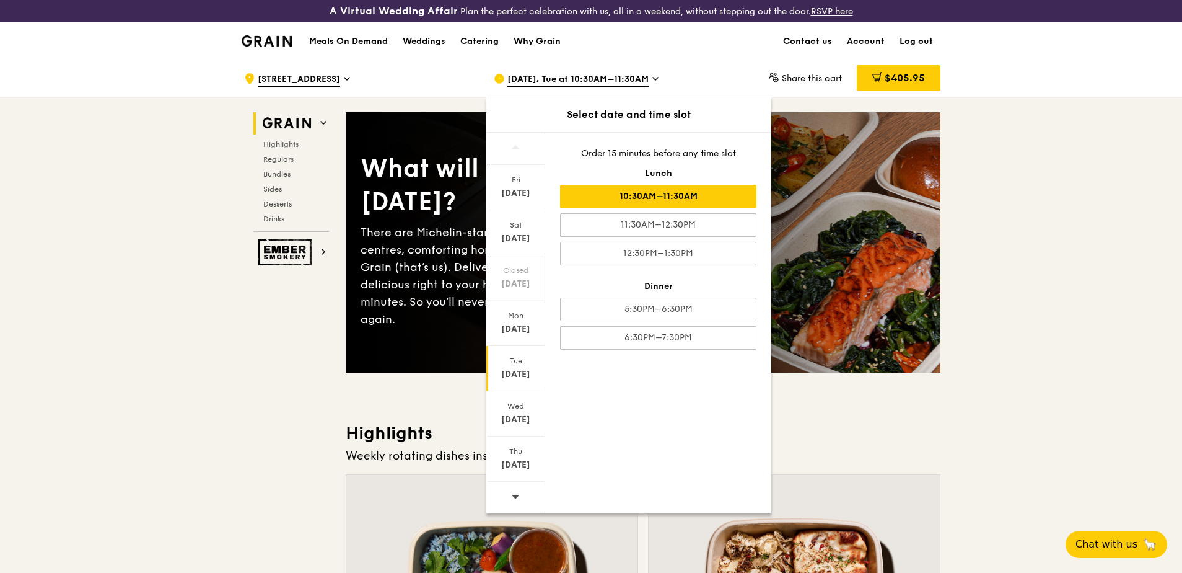
click at [516, 369] on div "Sep 30" at bounding box center [515, 374] width 55 height 12
click at [896, 76] on span "$405.95" at bounding box center [905, 78] width 40 height 12
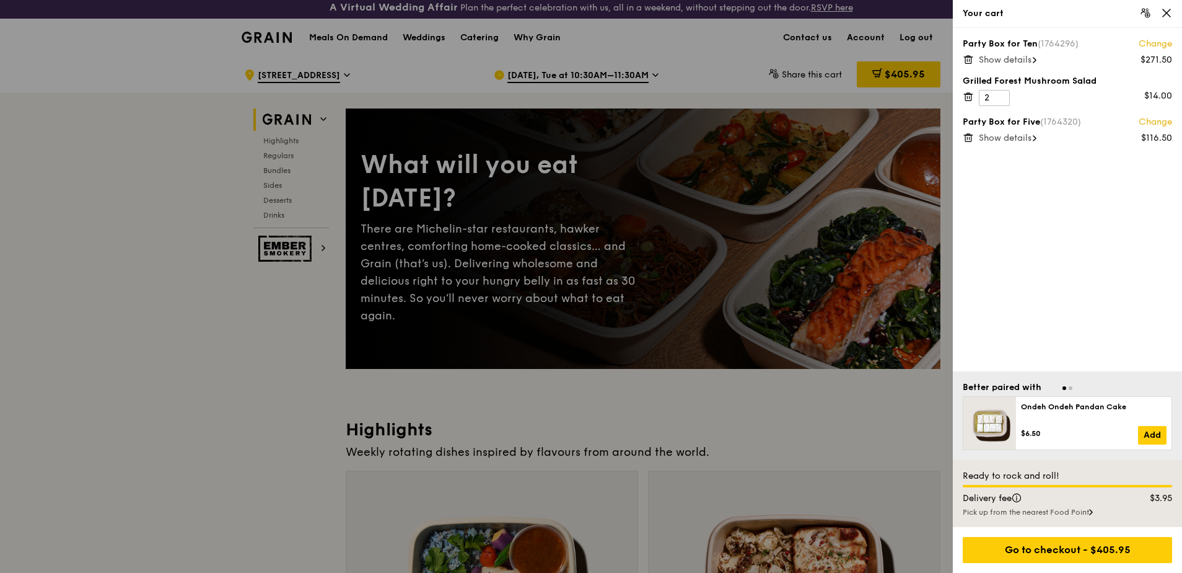
scroll to position [62, 0]
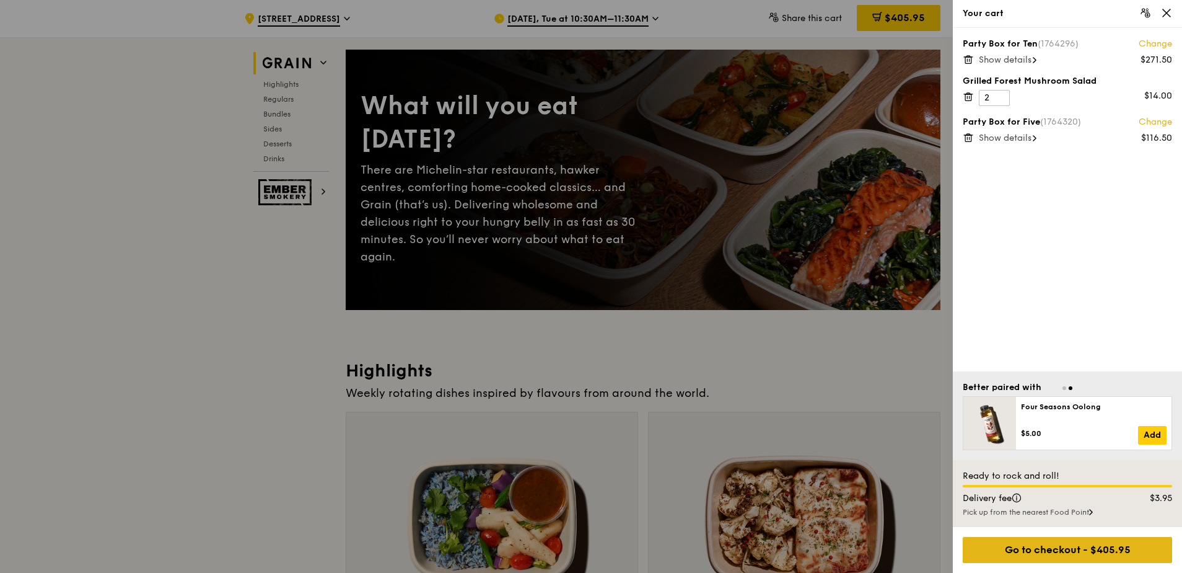
click at [1091, 543] on div "Go to checkout - $405.95" at bounding box center [1067, 550] width 209 height 26
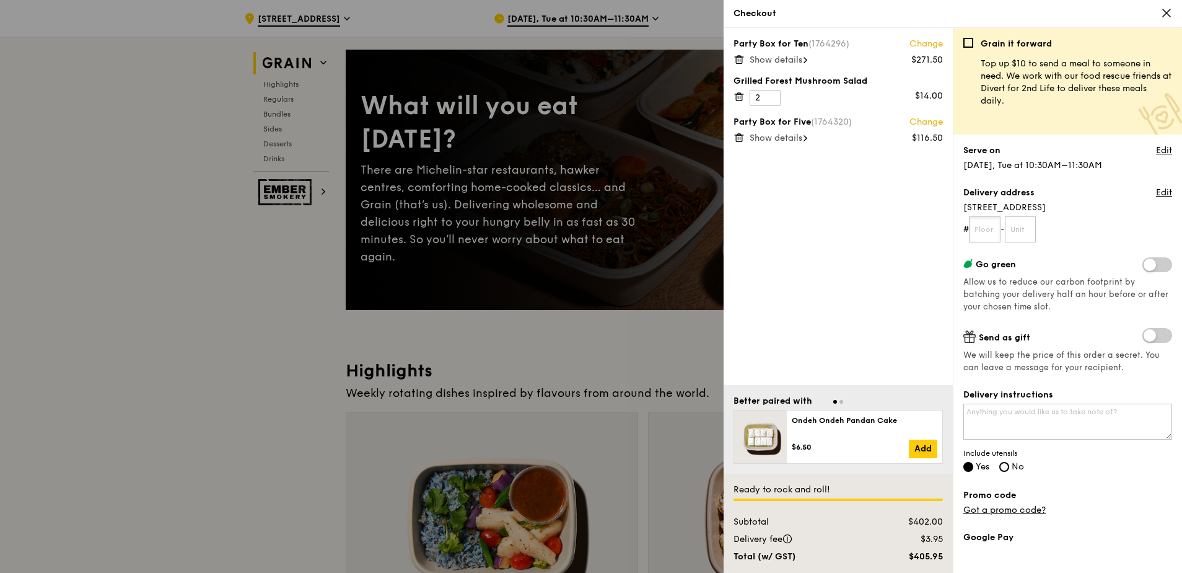
click at [985, 231] on input "text" at bounding box center [985, 229] width 32 height 26
click at [1027, 421] on textarea "Delivery instructions" at bounding box center [1068, 421] width 209 height 36
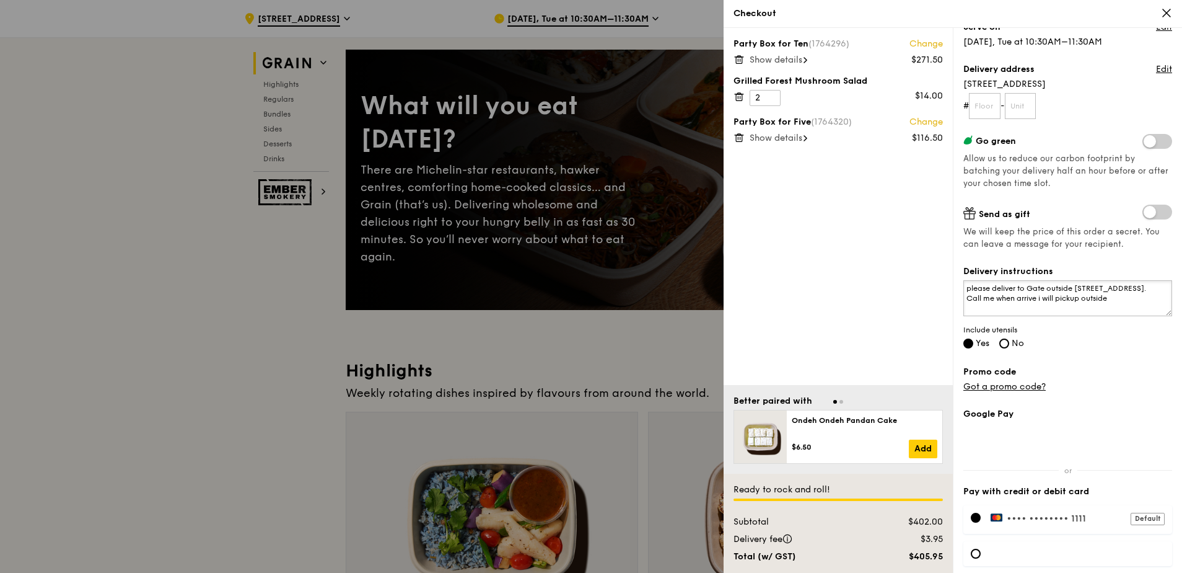
scroll to position [124, 0]
click at [1109, 302] on textarea "please deliver to Gate outside 70 Tuas west drive. Call me when arrive i will p…" at bounding box center [1068, 297] width 209 height 36
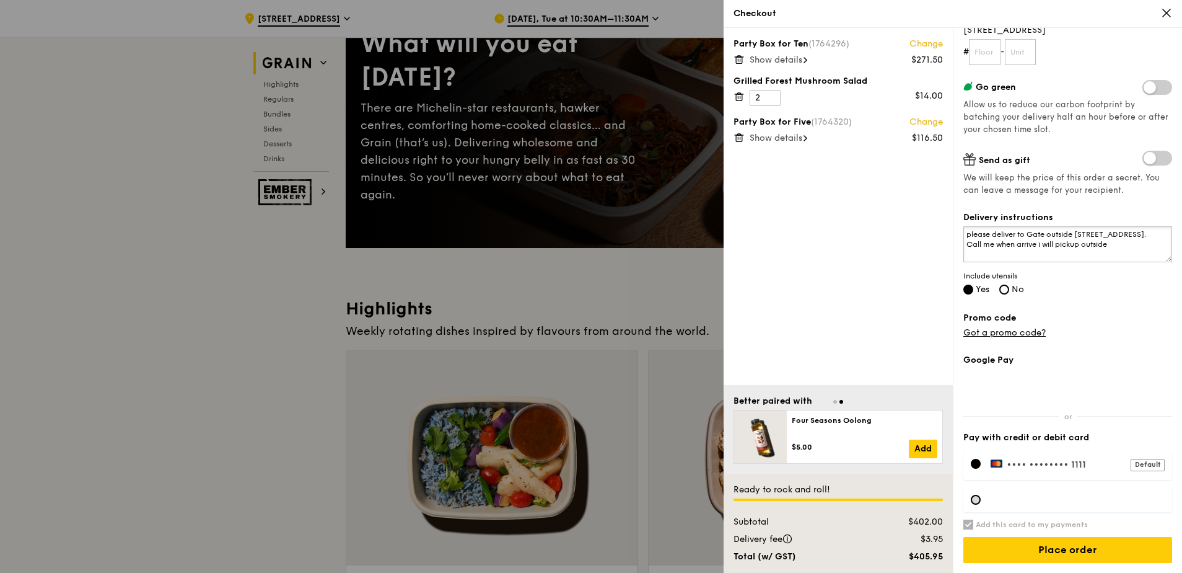
type textarea "please deliver to Gate outside 70 Tuas west drive. Call me when arrive i will p…"
click at [979, 495] on div at bounding box center [976, 500] width 10 height 10
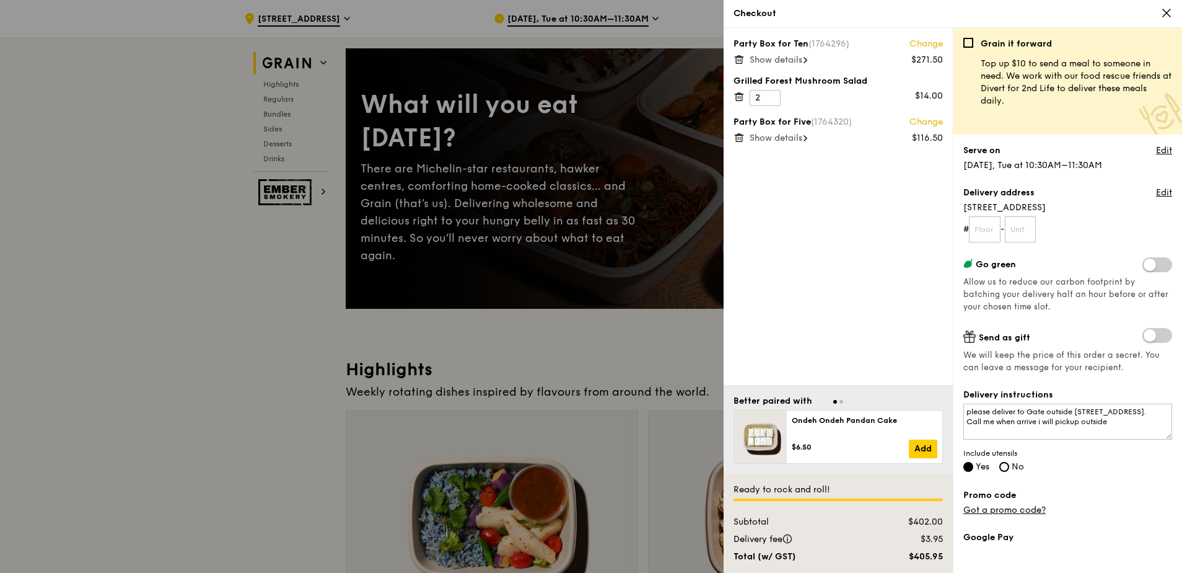
scroll to position [62, 0]
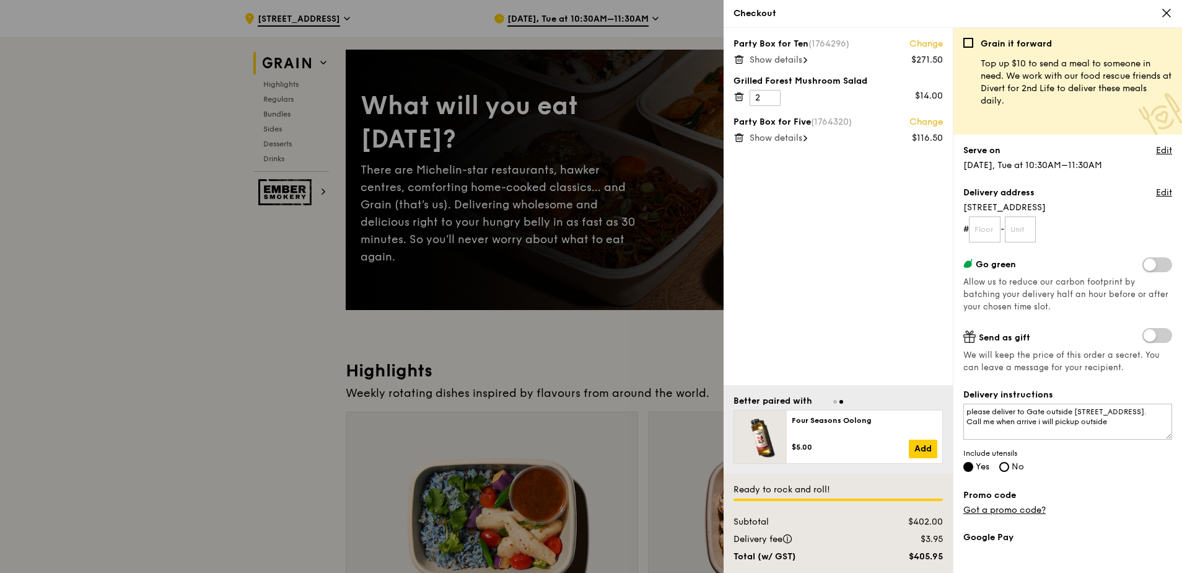
click at [1166, 13] on icon at bounding box center [1166, 12] width 7 height 7
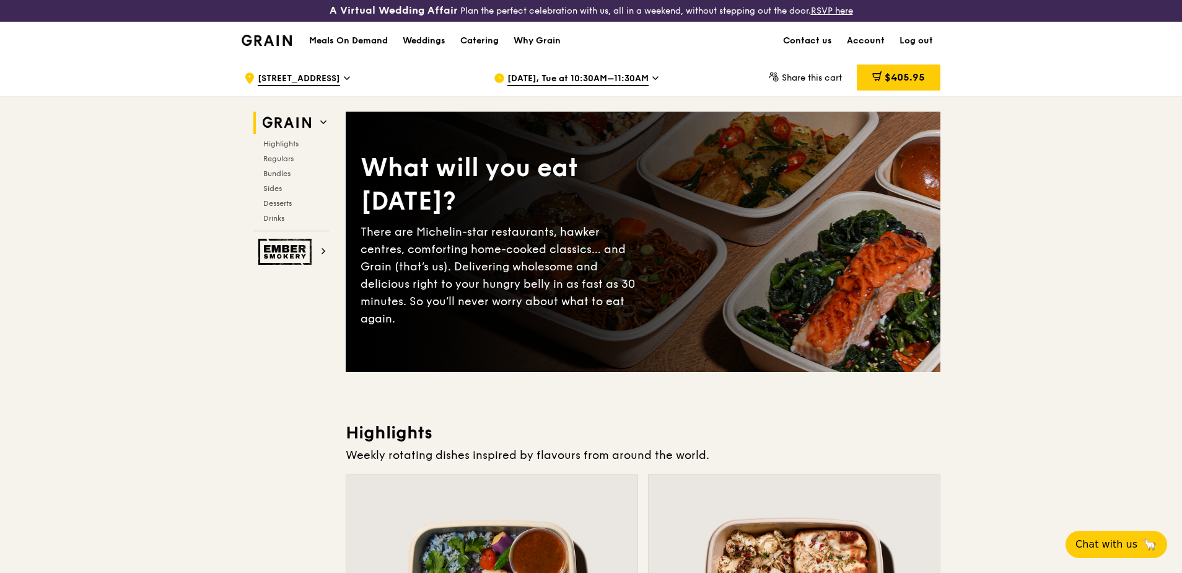
scroll to position [0, 0]
click at [864, 39] on link "Account" at bounding box center [866, 41] width 53 height 37
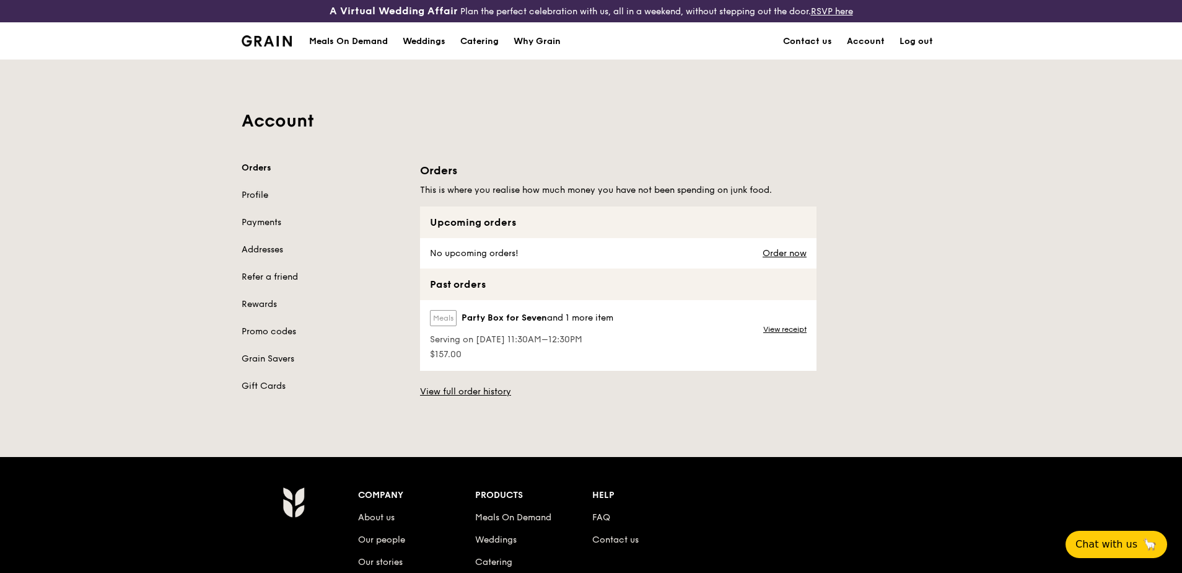
click at [268, 198] on link "Profile" at bounding box center [324, 195] width 164 height 12
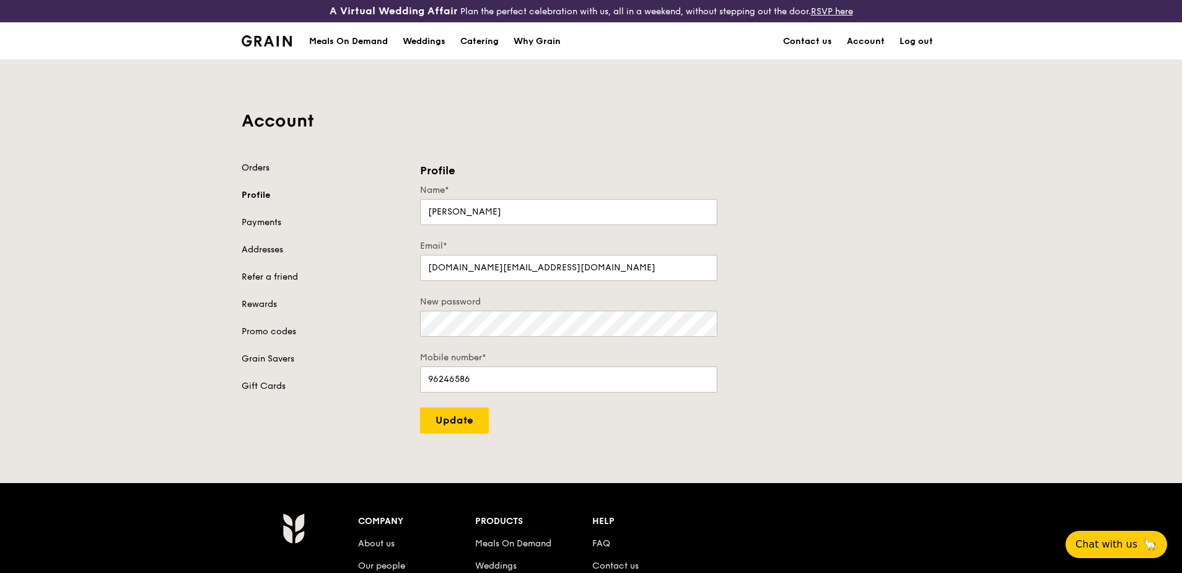
click at [267, 169] on link "Orders" at bounding box center [324, 168] width 164 height 12
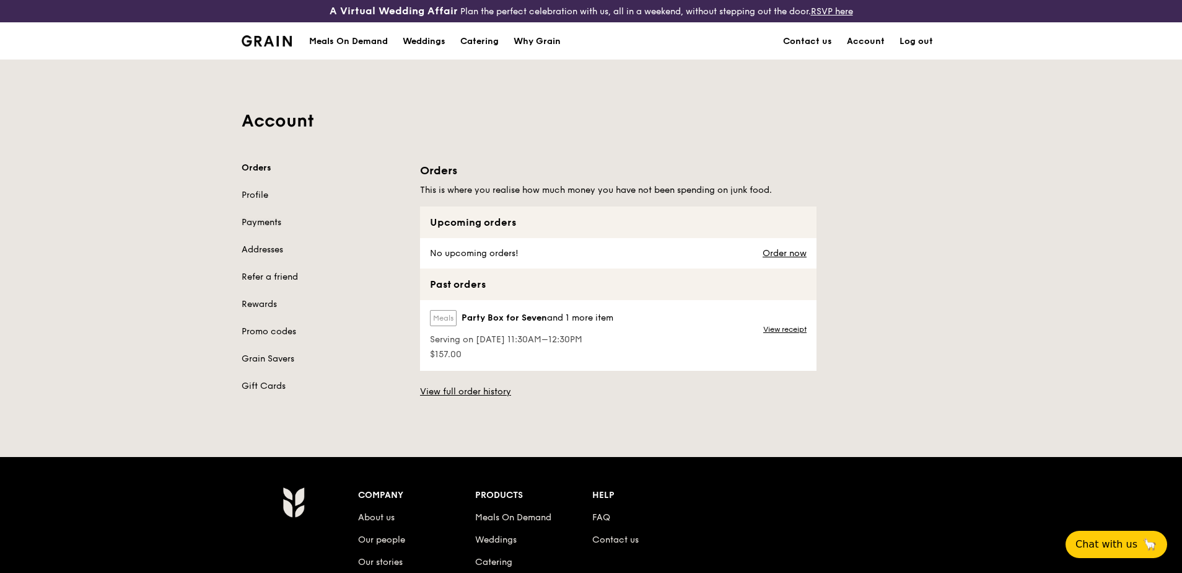
click at [267, 222] on link "Payments" at bounding box center [324, 222] width 164 height 12
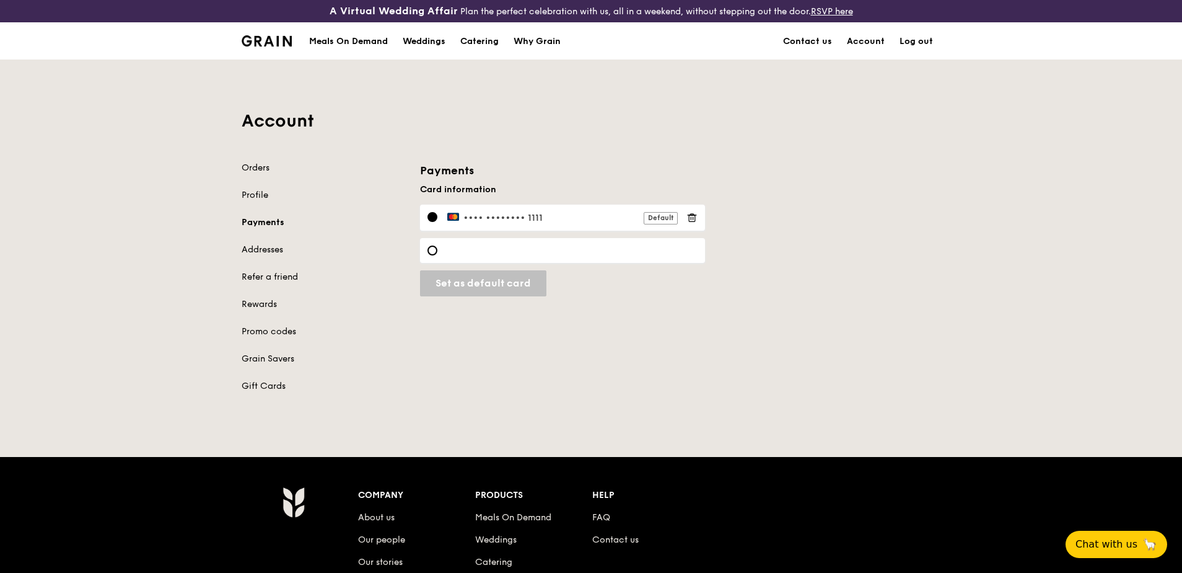
drag, startPoint x: 687, startPoint y: 218, endPoint x: 661, endPoint y: 39, distance: 181.1
click at [688, 218] on icon at bounding box center [692, 217] width 11 height 11
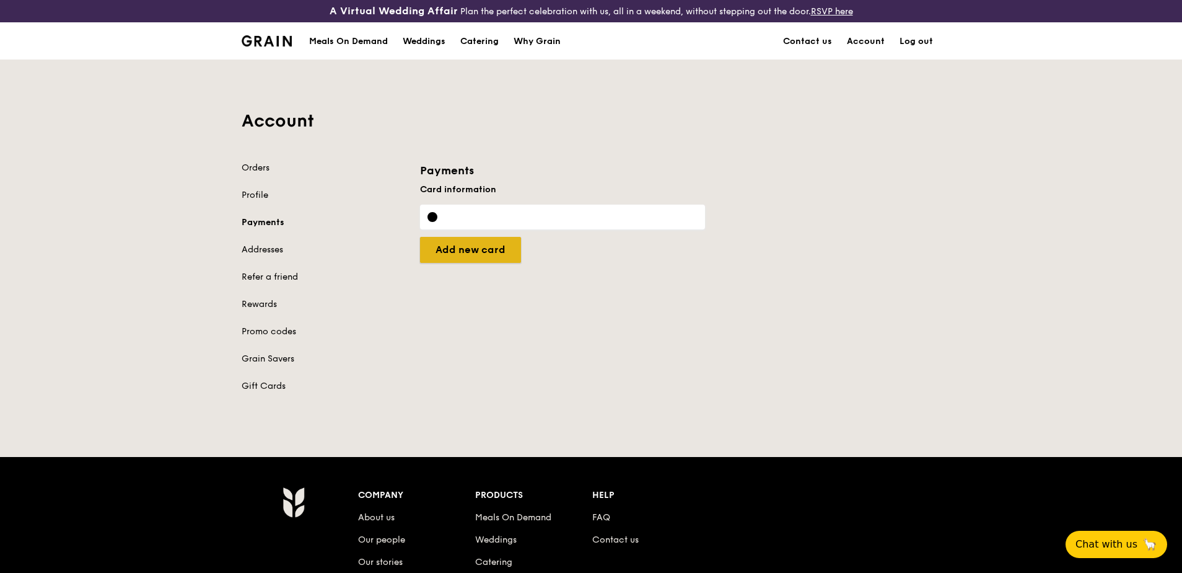
click at [491, 253] on input "Set as default card" at bounding box center [470, 250] width 101 height 26
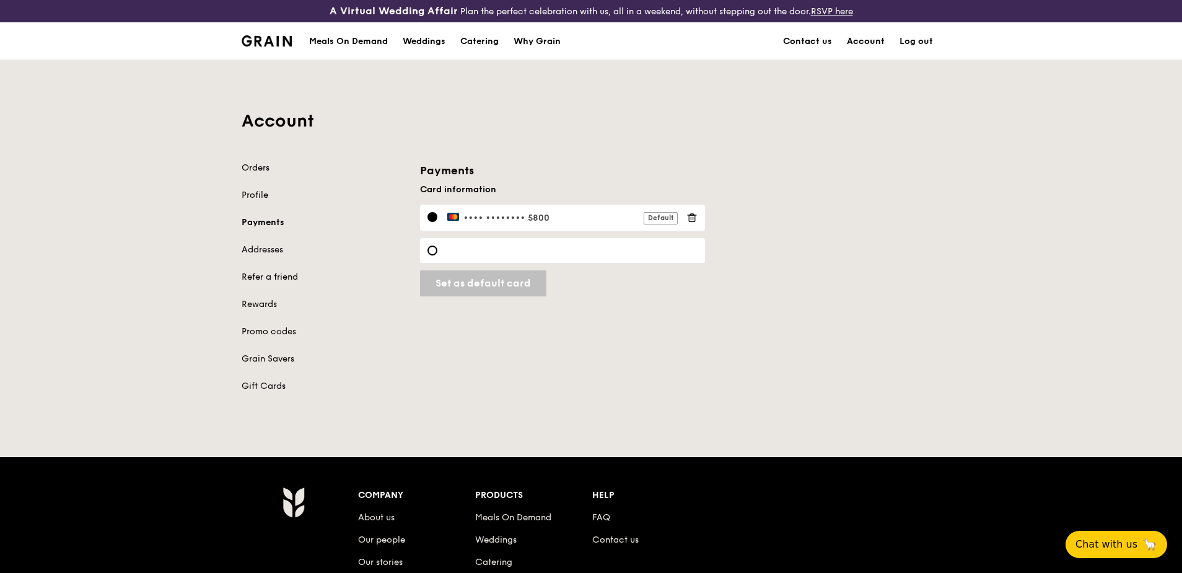
click at [867, 43] on link "Account" at bounding box center [866, 41] width 53 height 37
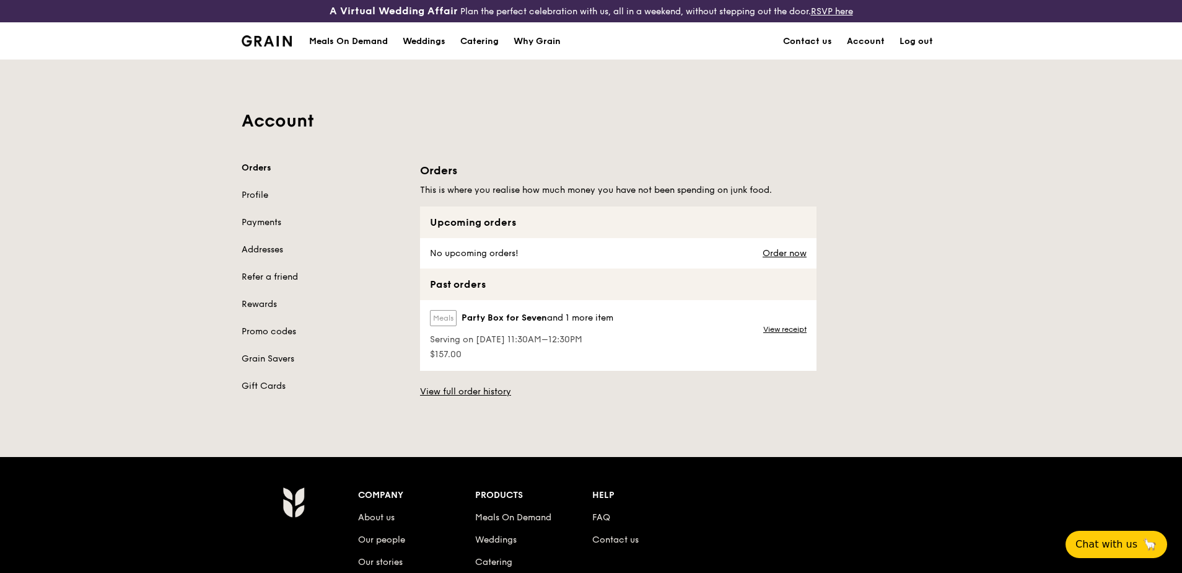
click at [335, 37] on div "Meals On Demand" at bounding box center [348, 41] width 79 height 37
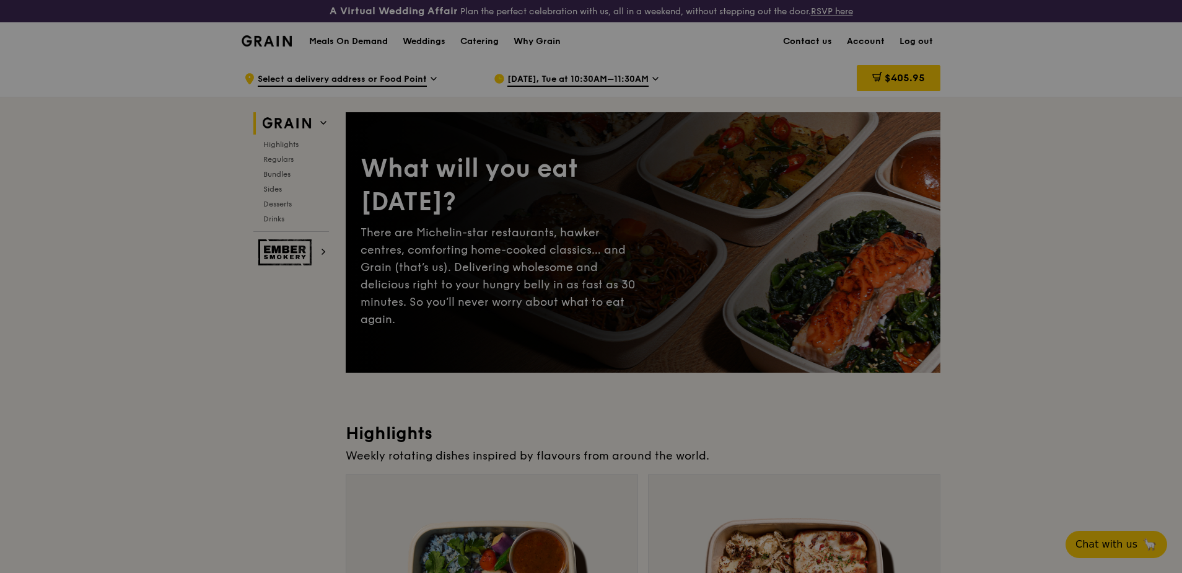
type textarea "please deliver to Gate outside 70 Tuas west drive. Call me when arrive i will p…"
radio input "true"
radio input "false"
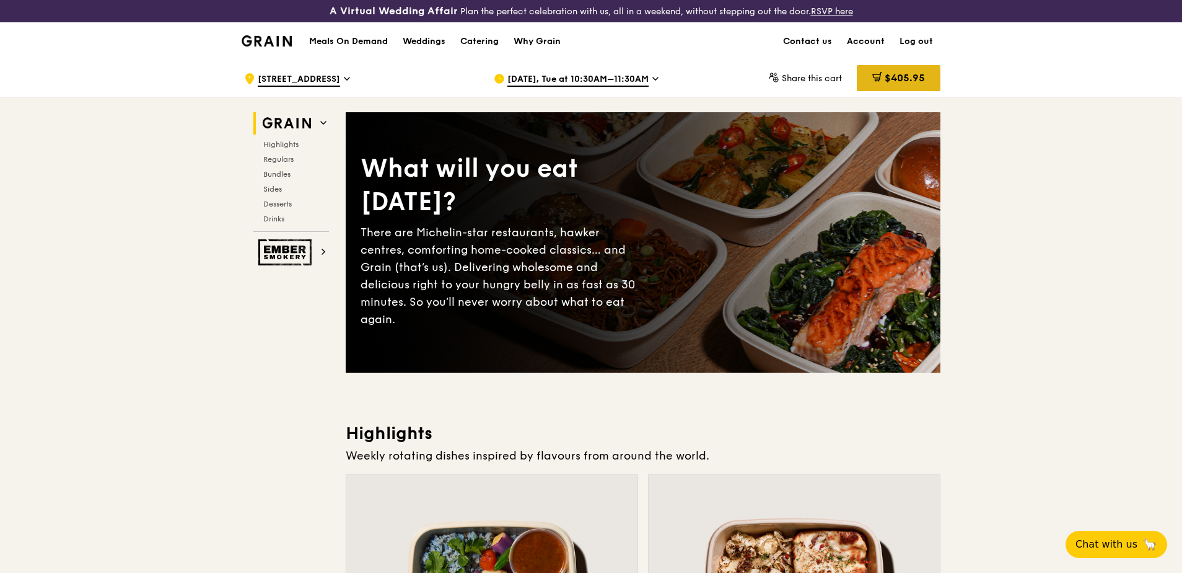
click at [908, 81] on span "$405.95" at bounding box center [905, 78] width 40 height 12
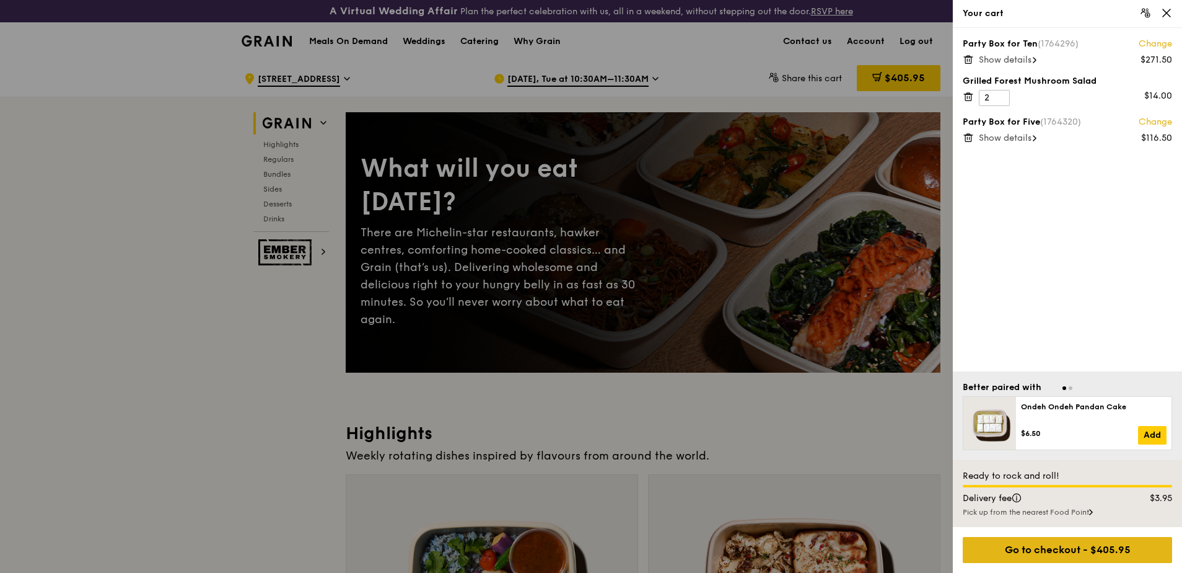
click at [1084, 555] on div "Go to checkout - $405.95" at bounding box center [1067, 550] width 209 height 26
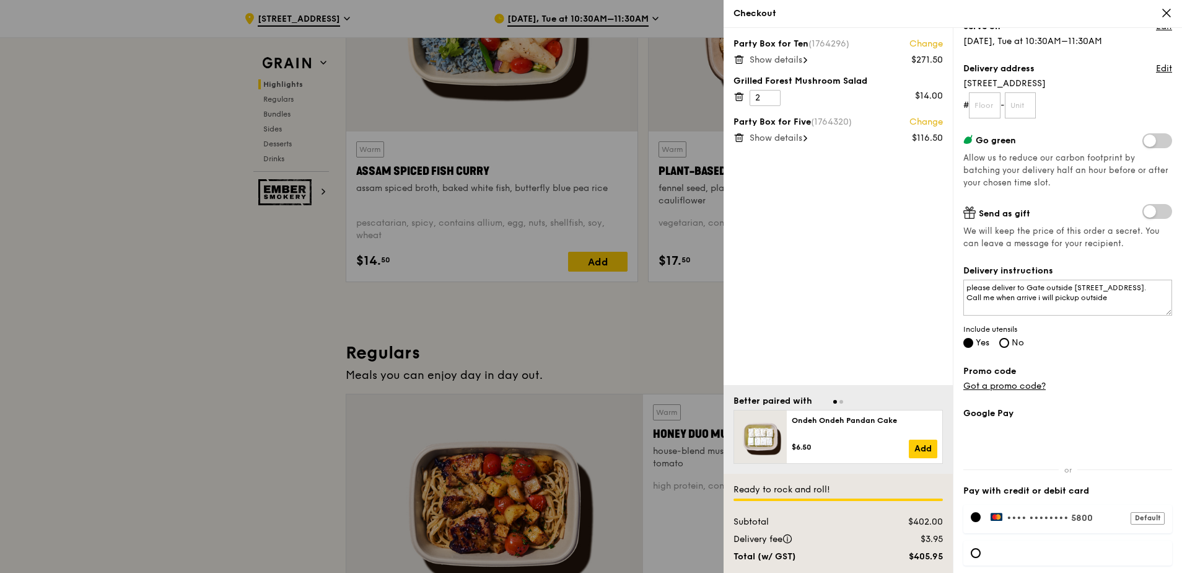
scroll to position [177, 0]
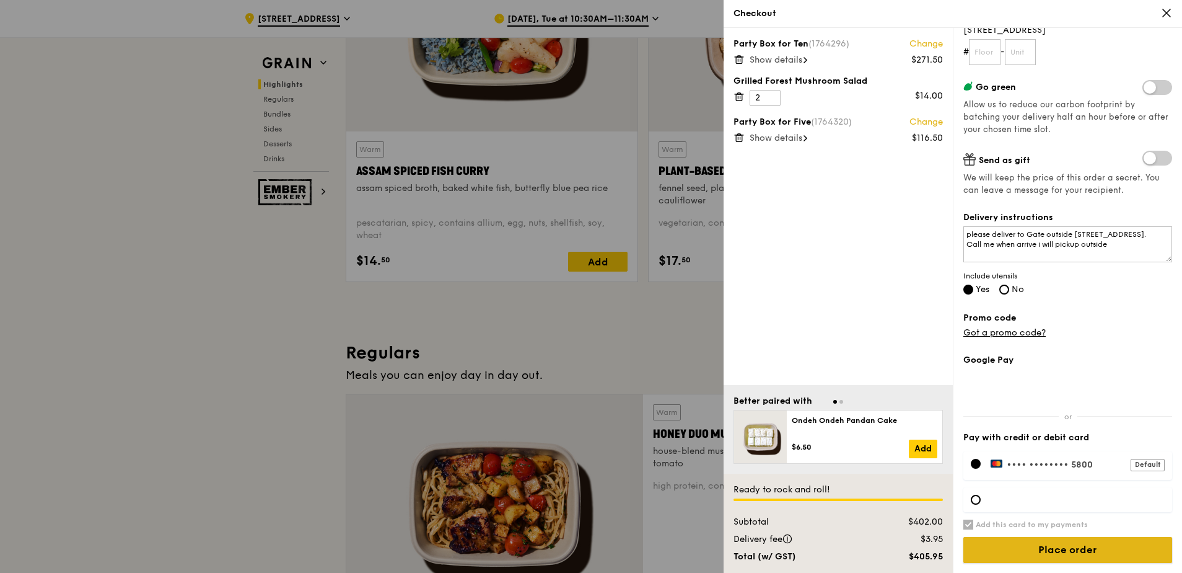
click at [1055, 552] on input "Place order" at bounding box center [1068, 550] width 209 height 26
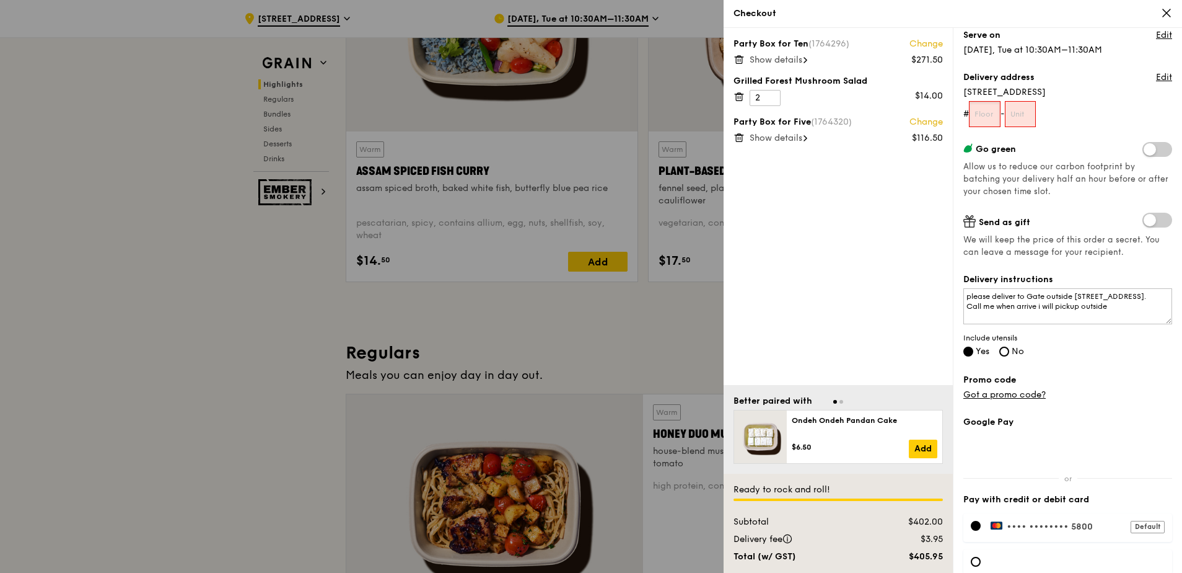
click at [990, 116] on input "text" at bounding box center [985, 114] width 32 height 26
type input "01"
click at [1036, 117] on input "text" at bounding box center [1021, 114] width 32 height 26
type input "01"
click at [1093, 117] on form "# 01 - 01" at bounding box center [1068, 114] width 209 height 26
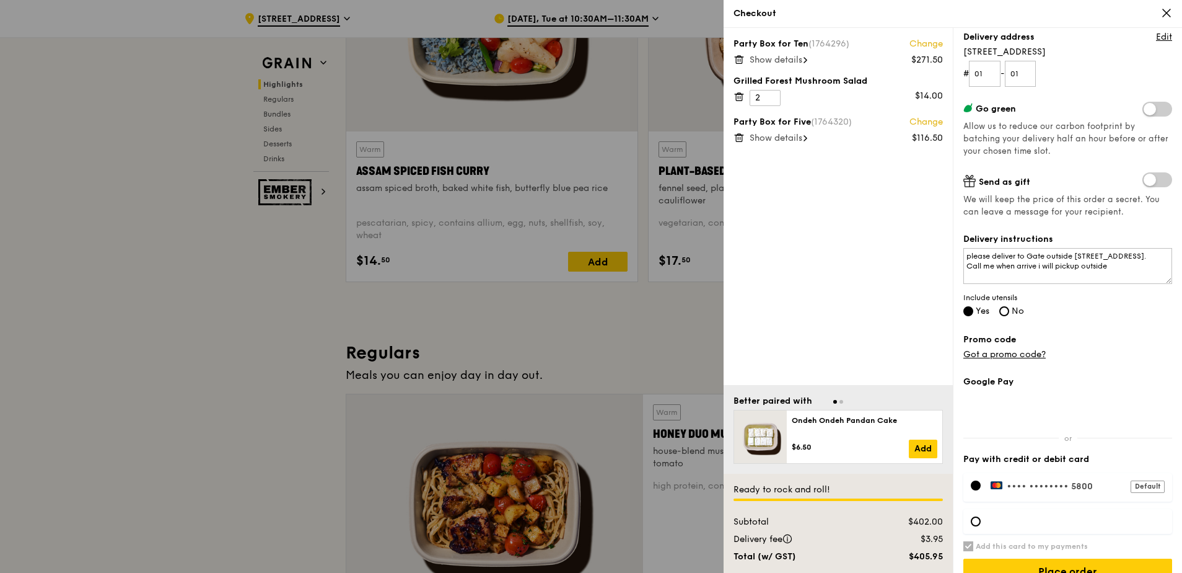
scroll to position [177, 0]
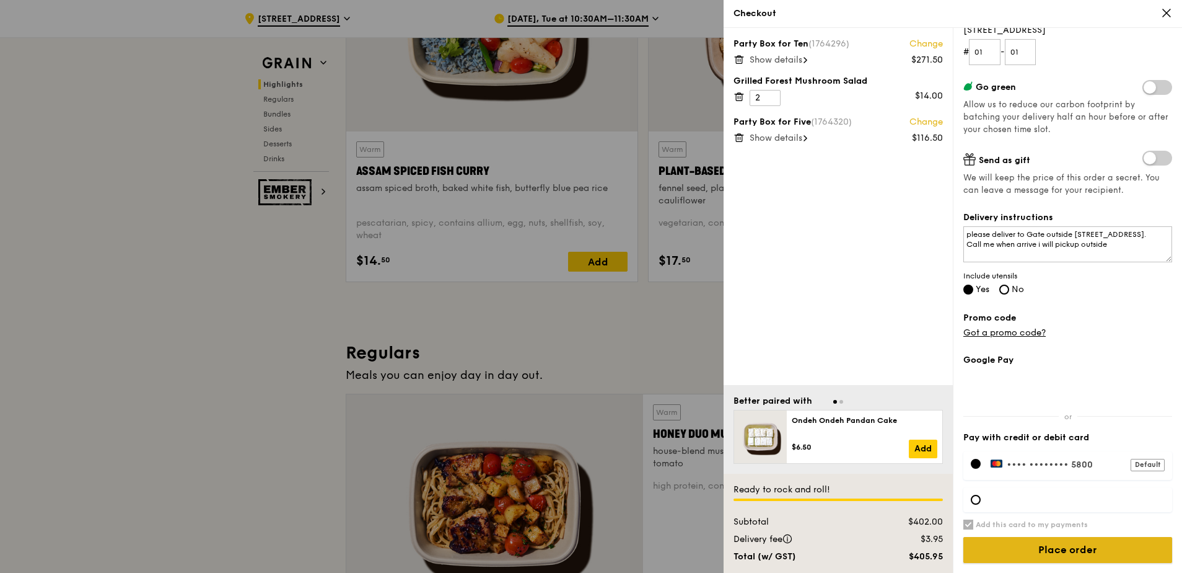
click at [1044, 554] on input "Place order" at bounding box center [1068, 550] width 209 height 26
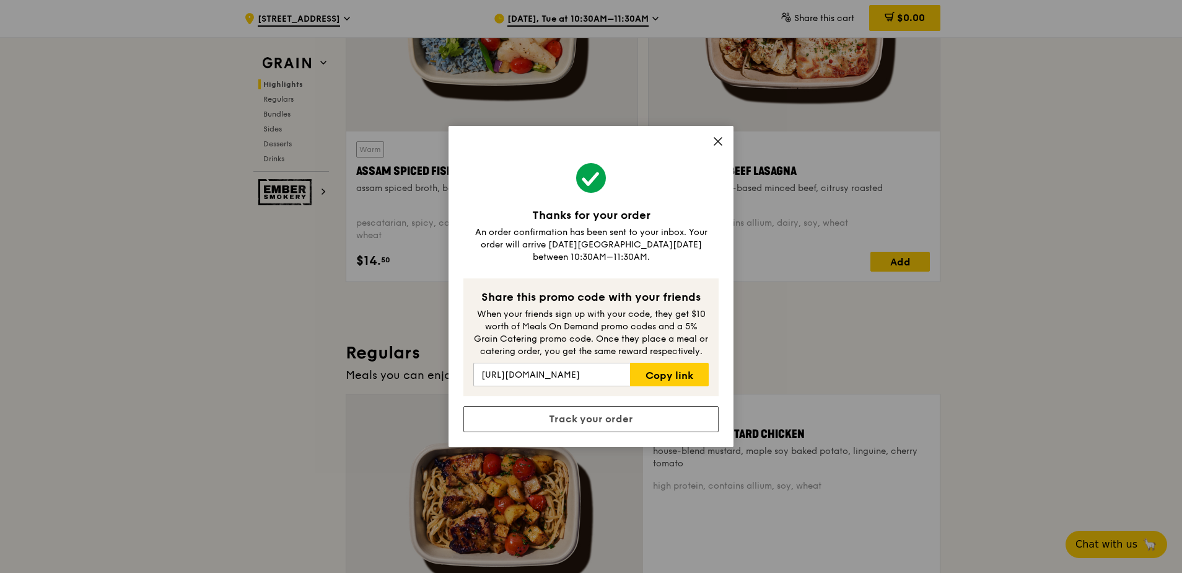
click at [718, 145] on icon at bounding box center [717, 141] width 7 height 7
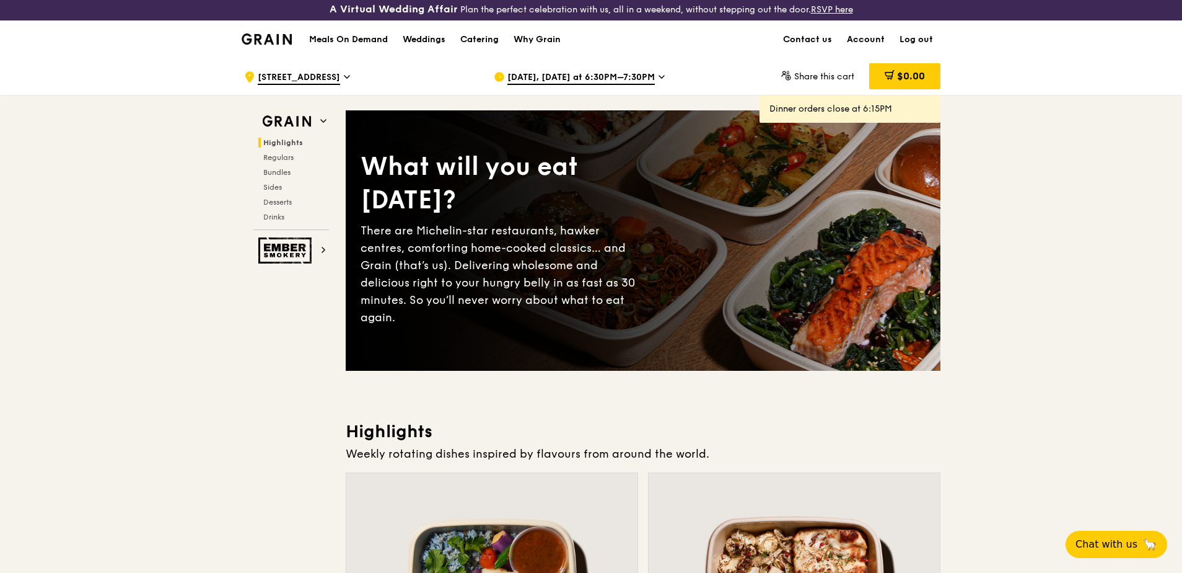
scroll to position [0, 0]
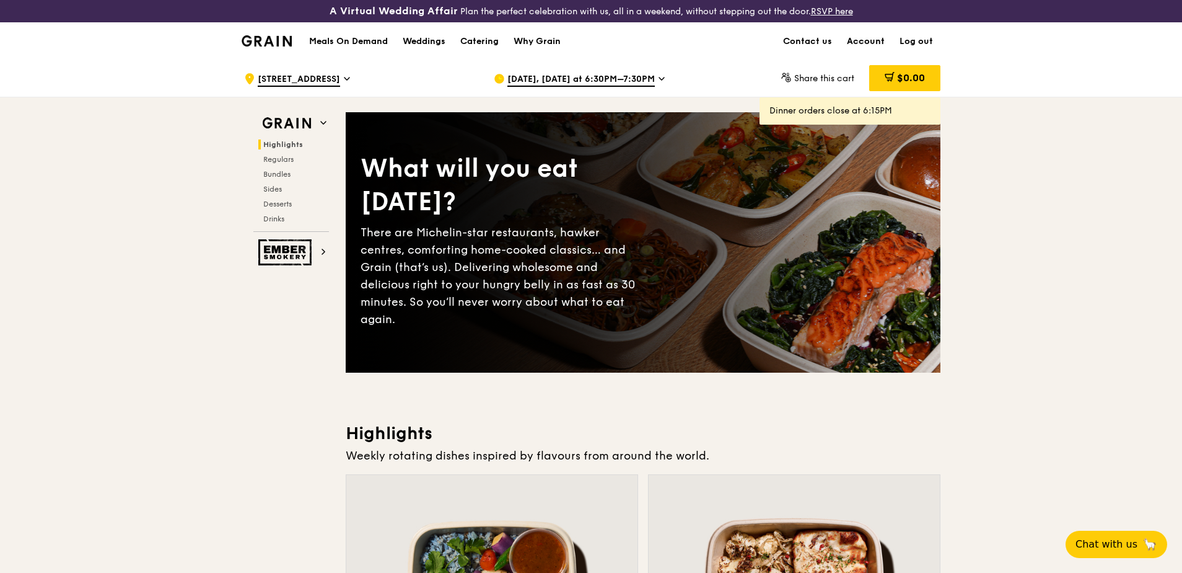
click at [873, 43] on link "Account" at bounding box center [866, 41] width 53 height 37
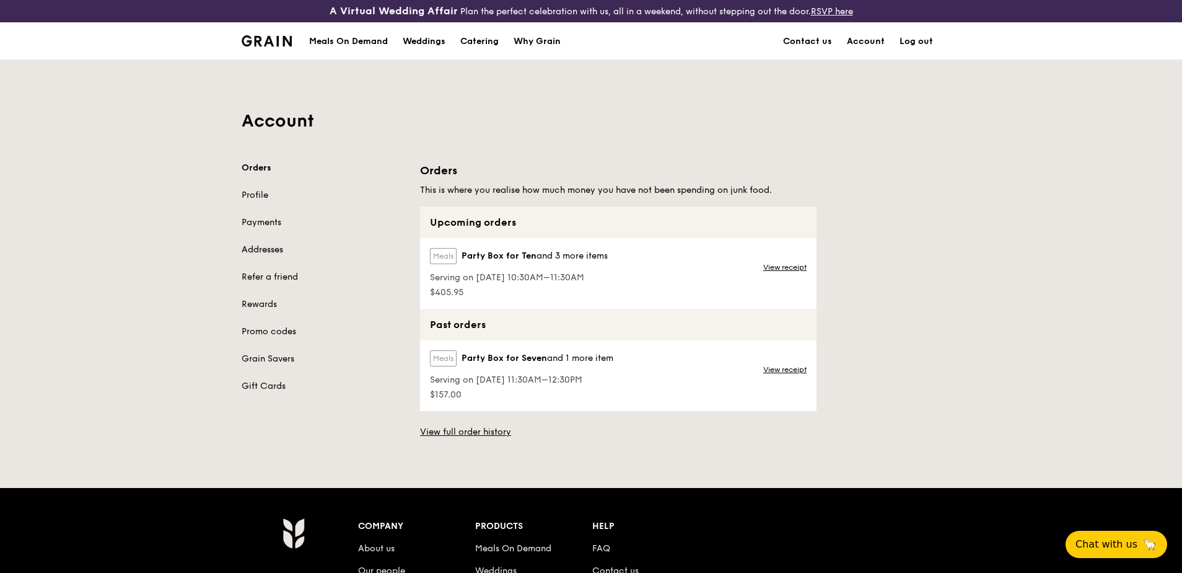
click at [280, 252] on link "Addresses" at bounding box center [324, 250] width 164 height 12
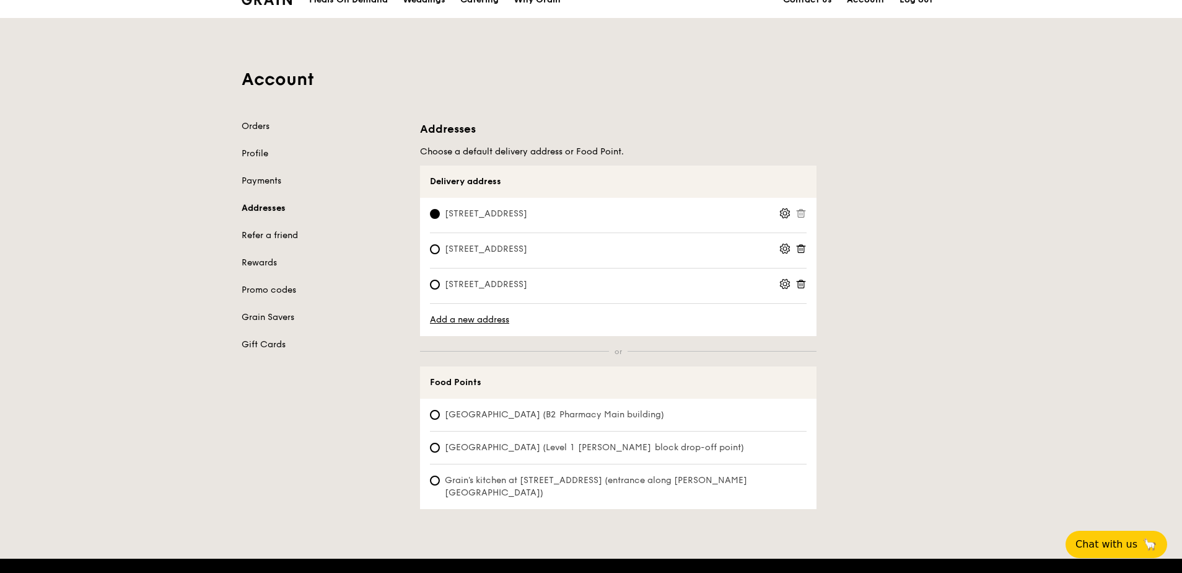
scroll to position [62, 0]
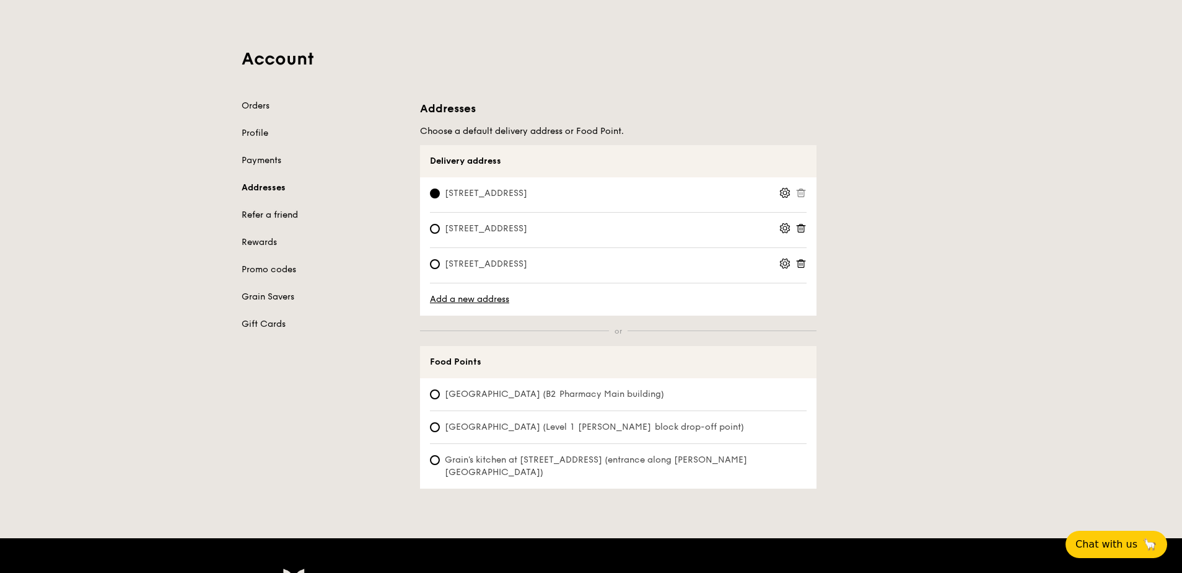
click at [283, 212] on link "Refer a friend" at bounding box center [324, 215] width 164 height 12
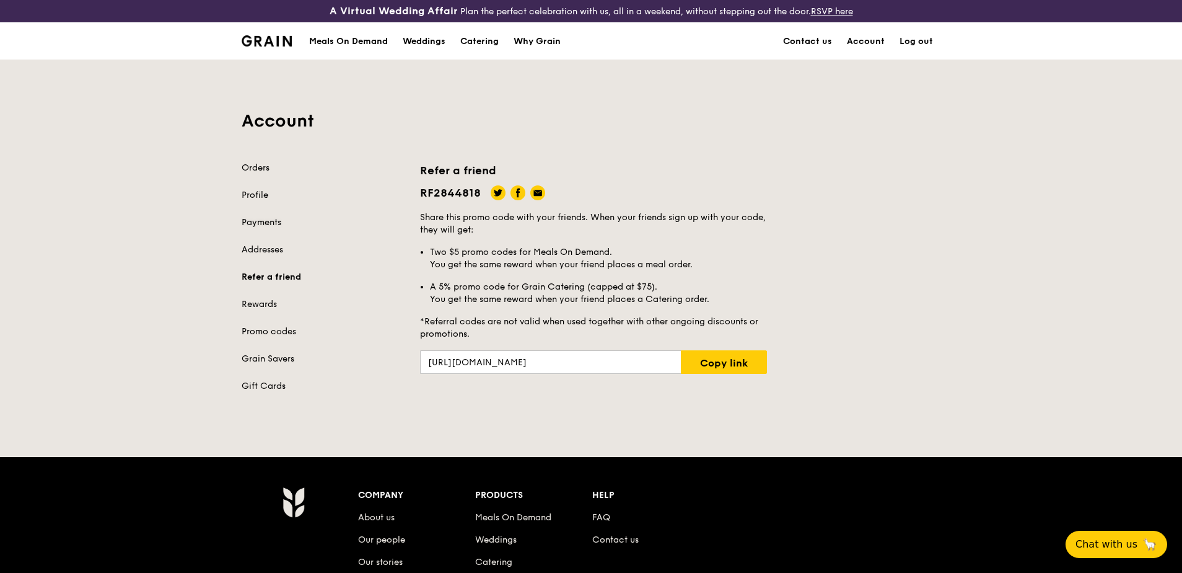
click at [265, 224] on link "Payments" at bounding box center [324, 222] width 164 height 12
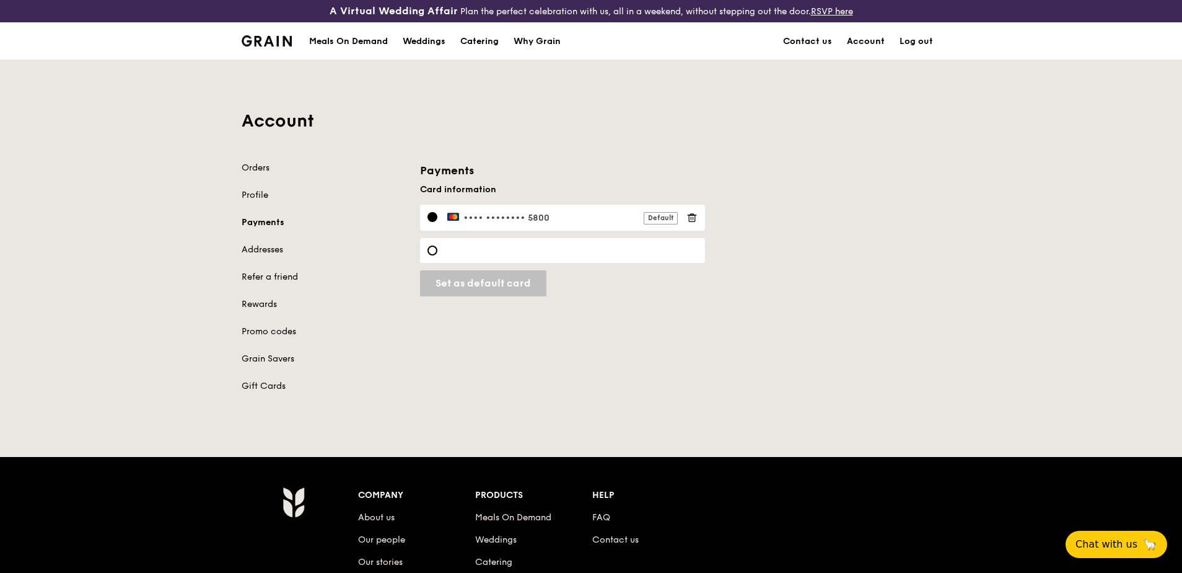
click at [260, 202] on div "Orders Profile Payments Addresses Refer a friend Rewards Promo codes Grain Save…" at bounding box center [324, 277] width 164 height 231
click at [263, 194] on link "Profile" at bounding box center [324, 195] width 164 height 12
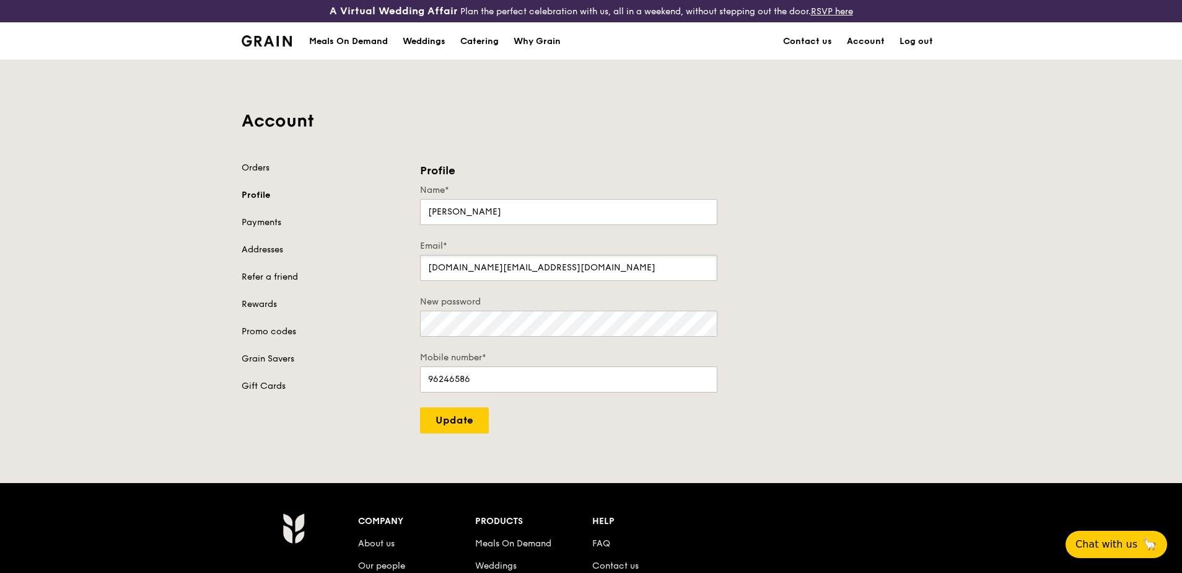
click at [556, 266] on input "yongjie.wang@merck.com" at bounding box center [568, 268] width 297 height 26
click at [516, 269] on input "yongjie.wang@merck.com" at bounding box center [568, 268] width 297 height 26
click at [573, 255] on input "[DOMAIN_NAME][EMAIL_ADDRESS][DOMAIN_NAME]" at bounding box center [568, 268] width 297 height 26
type input "[DOMAIN_NAME][EMAIL_ADDRESS][DOMAIN_NAME]"
click at [429, 307] on div "New password" at bounding box center [568, 316] width 297 height 41
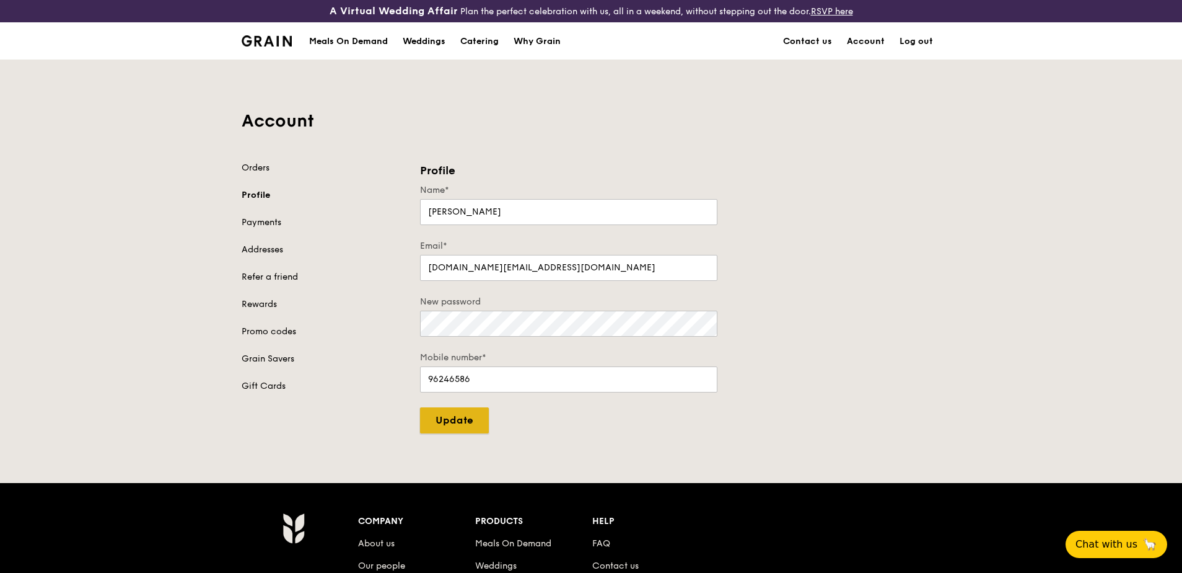
click at [473, 421] on input "Update" at bounding box center [454, 420] width 69 height 26
type input "Update"
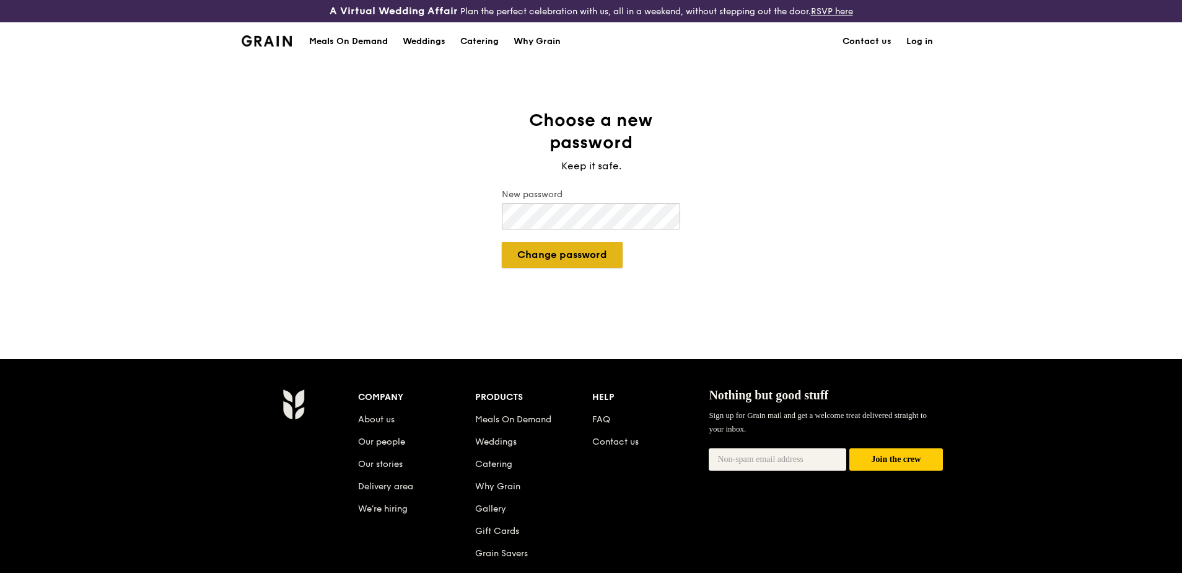
click at [612, 256] on button "Change password" at bounding box center [562, 255] width 121 height 26
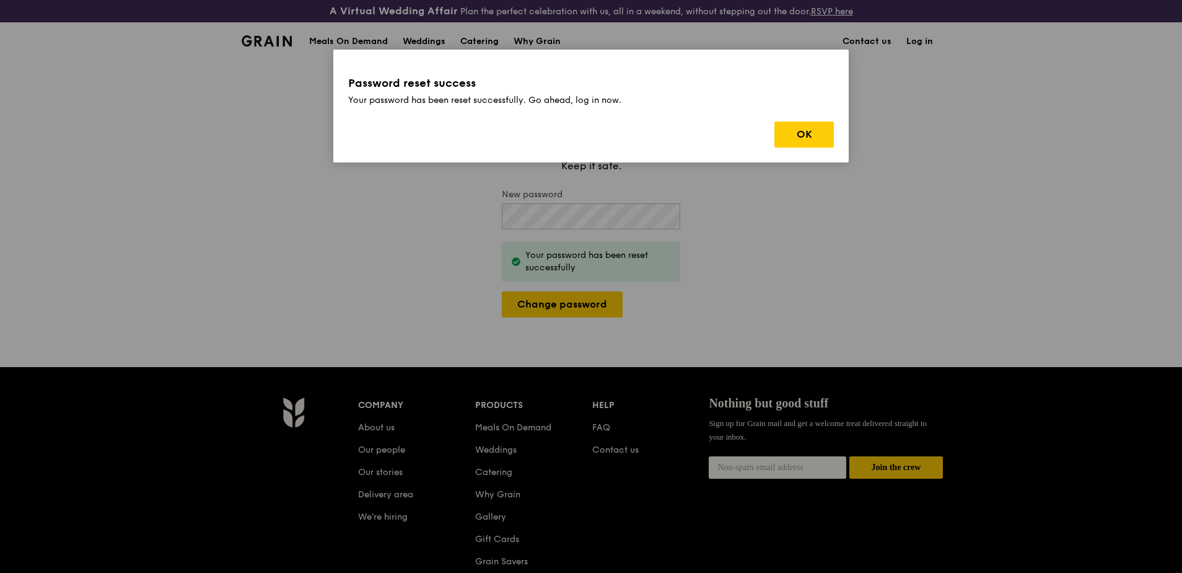
click at [838, 133] on div "Password reset success Your password has been reset successfully. Go ahead, log…" at bounding box center [591, 106] width 516 height 113
click at [816, 134] on button "OK" at bounding box center [804, 134] width 59 height 26
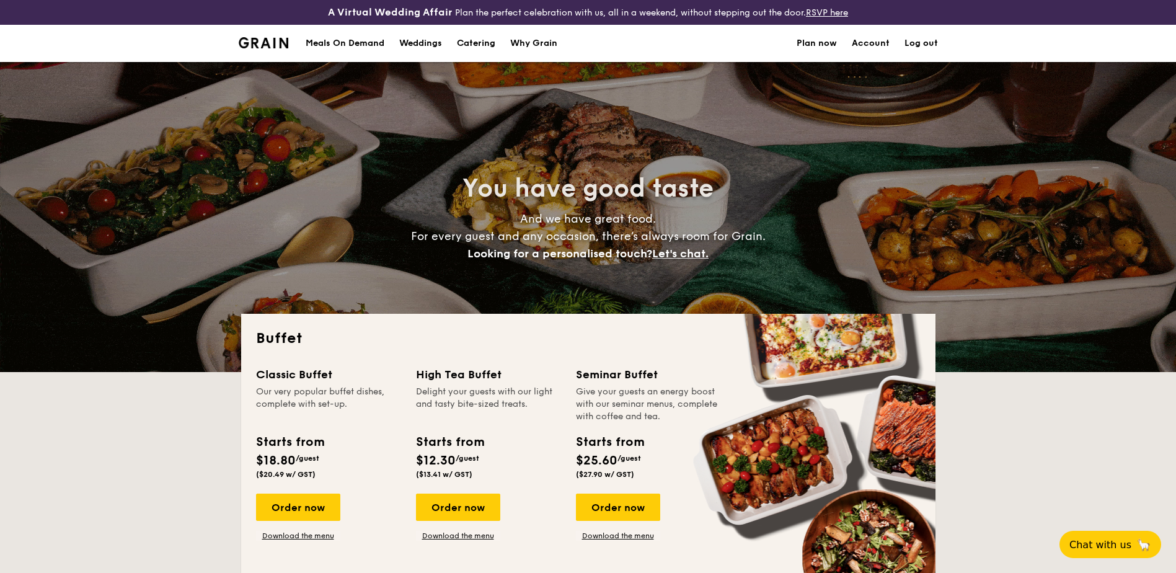
select select
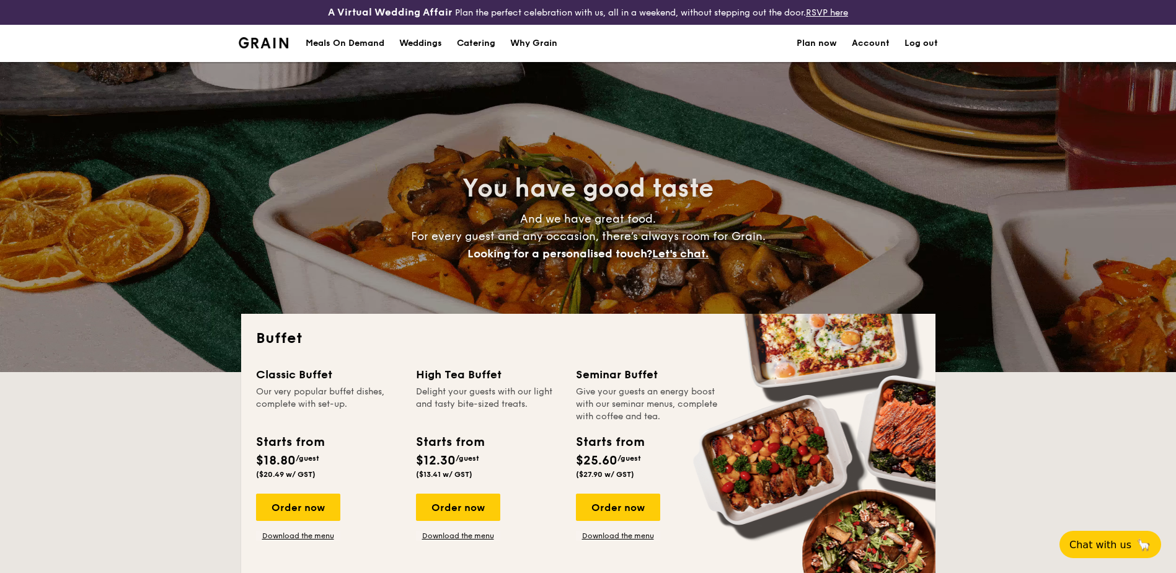
click at [861, 45] on link "Account" at bounding box center [870, 43] width 38 height 37
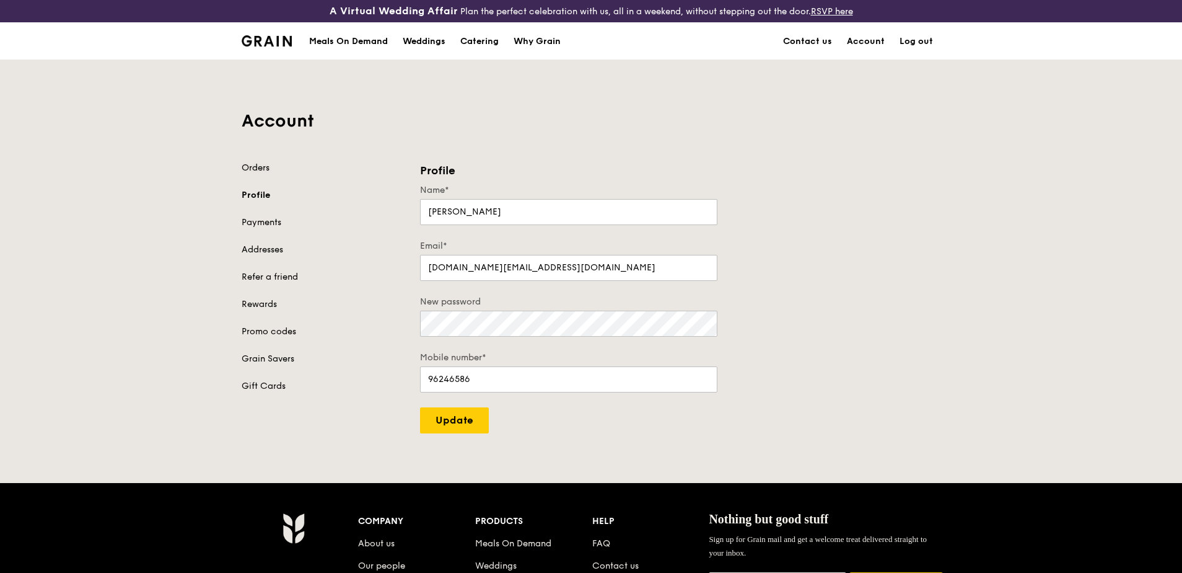
click at [262, 171] on link "Orders" at bounding box center [324, 168] width 164 height 12
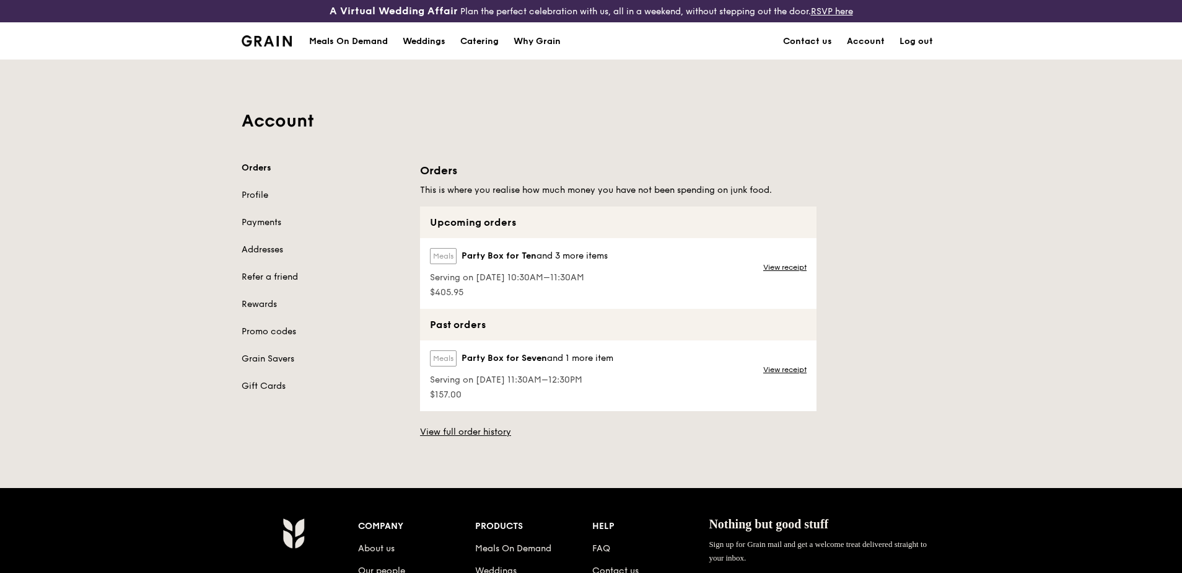
click at [338, 40] on div "Meals On Demand" at bounding box center [348, 41] width 79 height 37
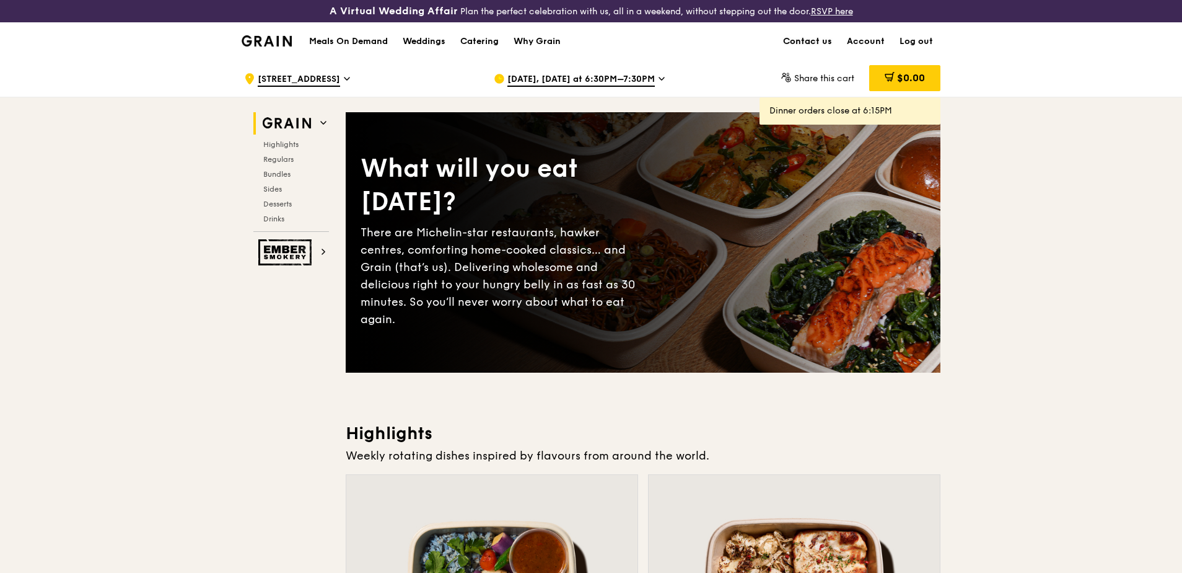
click at [819, 37] on link "Contact us" at bounding box center [808, 41] width 64 height 37
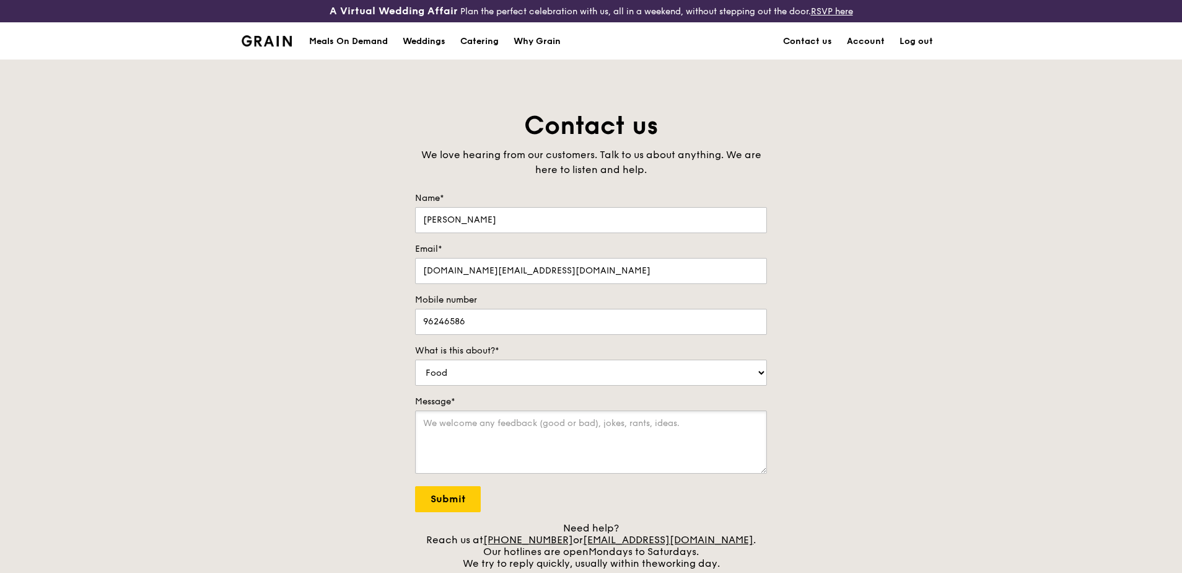
click at [505, 421] on textarea "Message*" at bounding box center [591, 441] width 352 height 63
click at [554, 367] on select "Food Service Billing/Payment Catering Others" at bounding box center [591, 372] width 352 height 26
click at [473, 437] on textarea "Message*" at bounding box center [591, 441] width 352 height 63
paste textarea "Maple Cinnamon Sweet Potato"
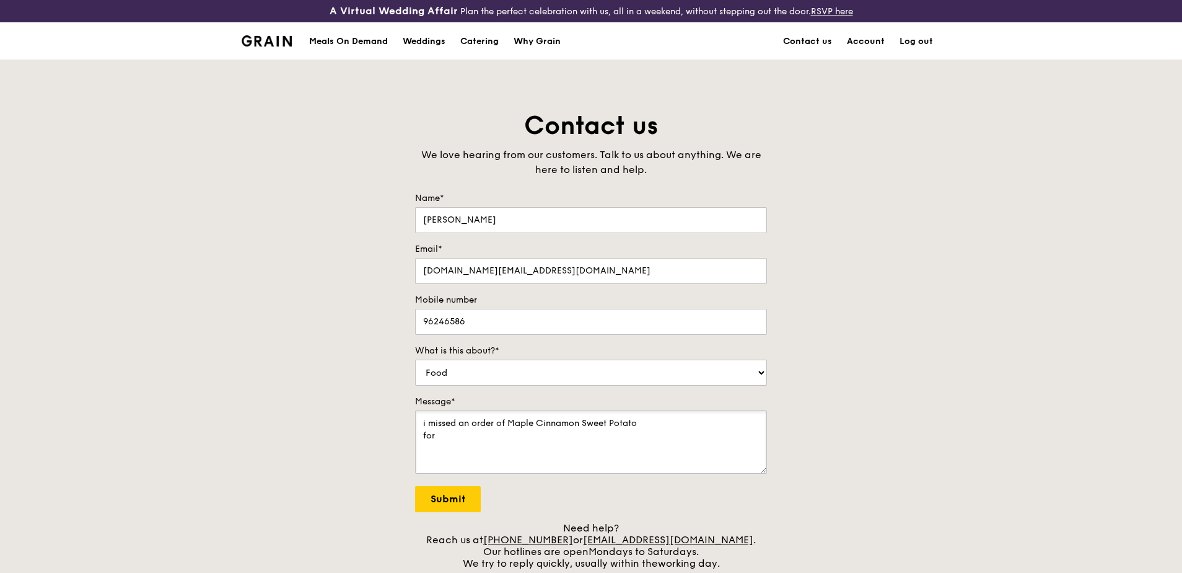
click at [477, 446] on textarea "i missed an order of Maple Cinnamon Sweet Potato for" at bounding box center [591, 441] width 352 height 63
paste textarea "#G3293346"
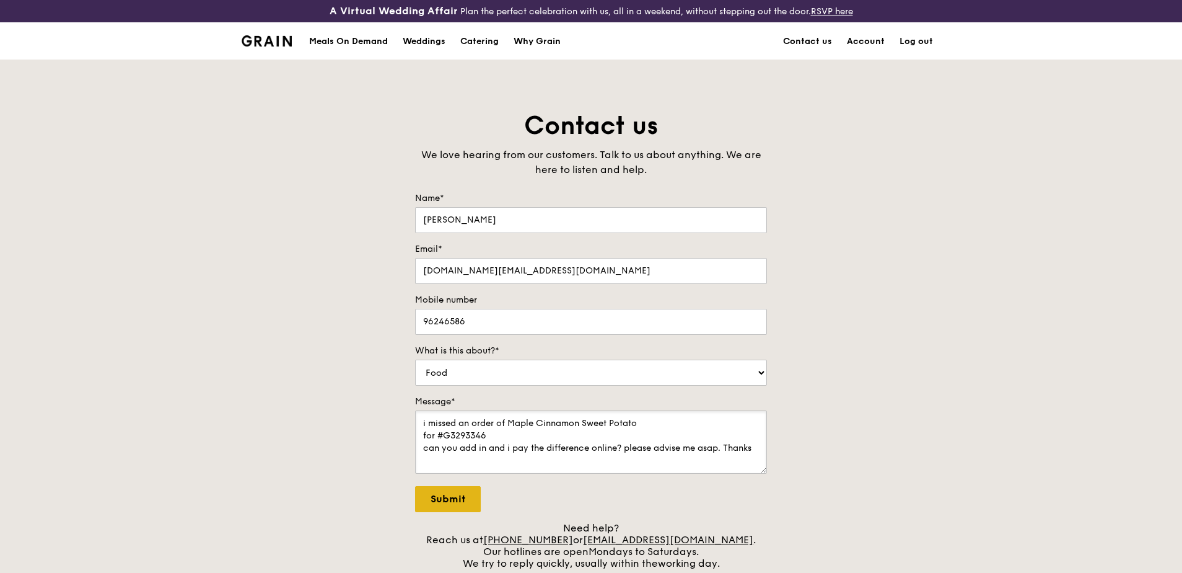
type textarea "i missed an order of Maple Cinnamon Sweet Potato for #G3293346 can you add in a…"
click at [454, 496] on input "Submit" at bounding box center [448, 499] width 66 height 26
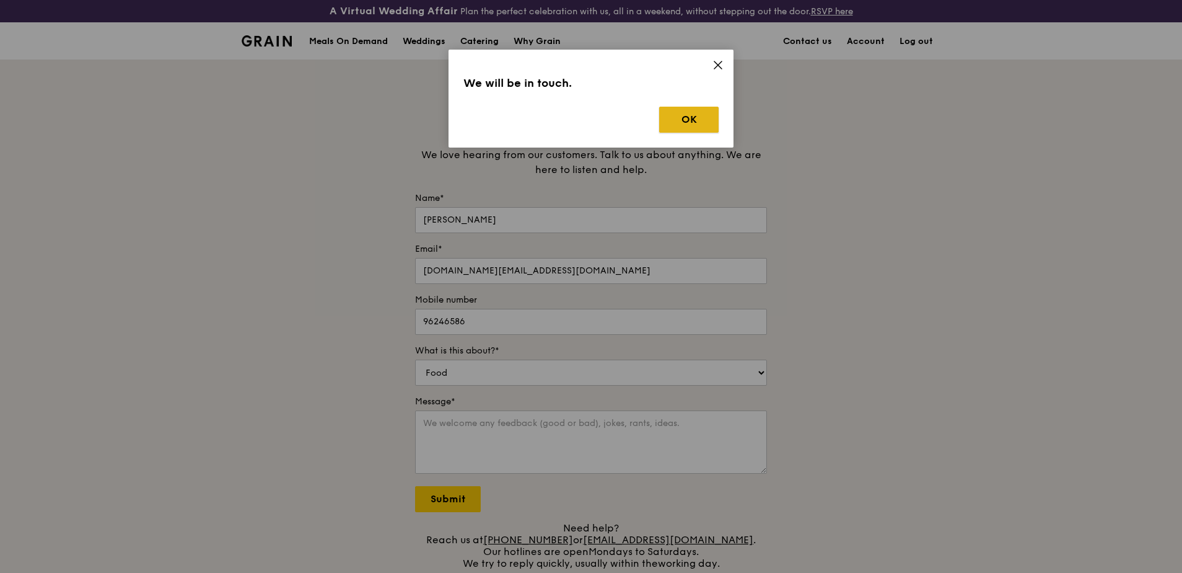
click at [679, 121] on button "OK" at bounding box center [688, 120] width 59 height 26
